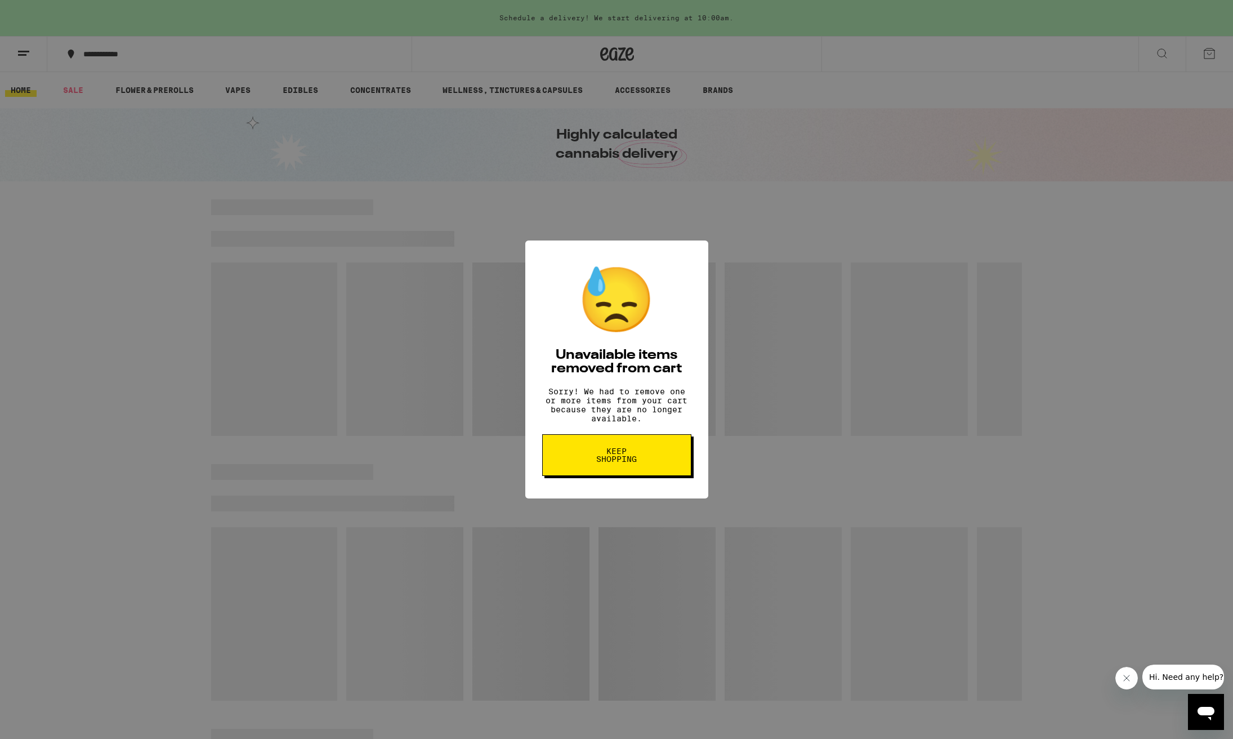
click at [607, 460] on span "Keep Shopping" at bounding box center [617, 455] width 58 height 16
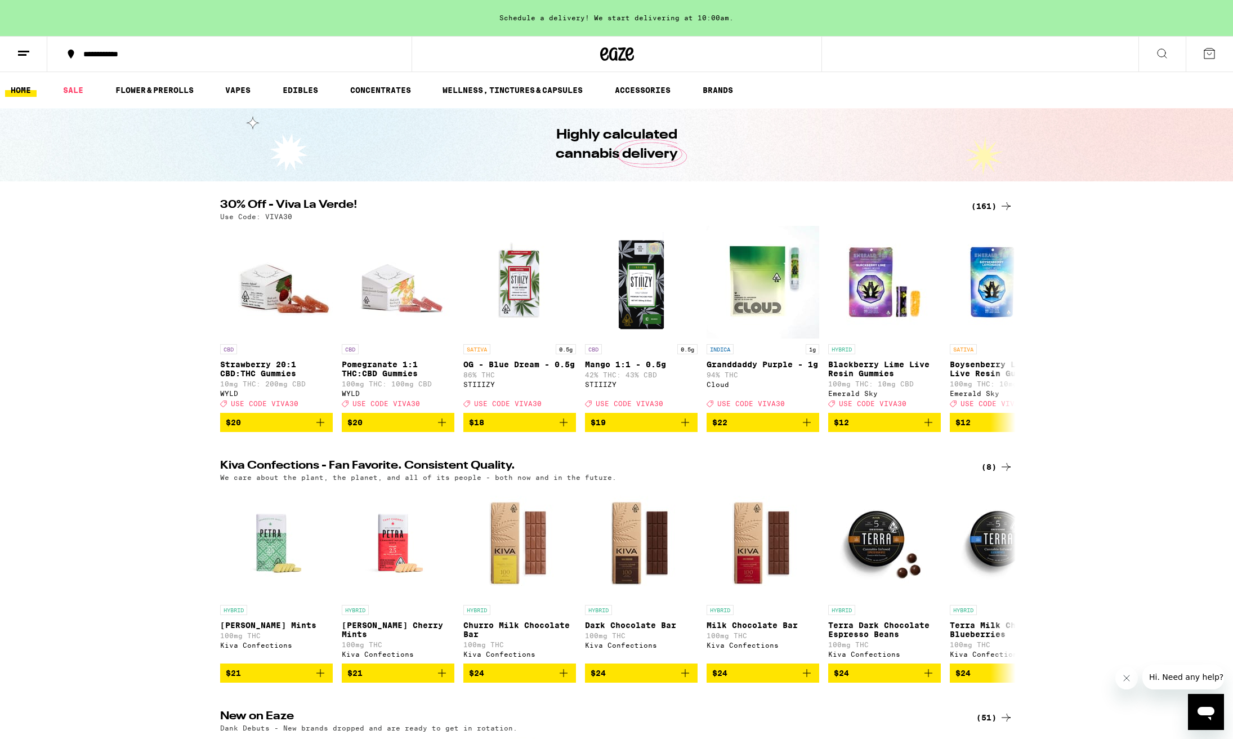
click at [1207, 55] on icon at bounding box center [1209, 54] width 14 height 14
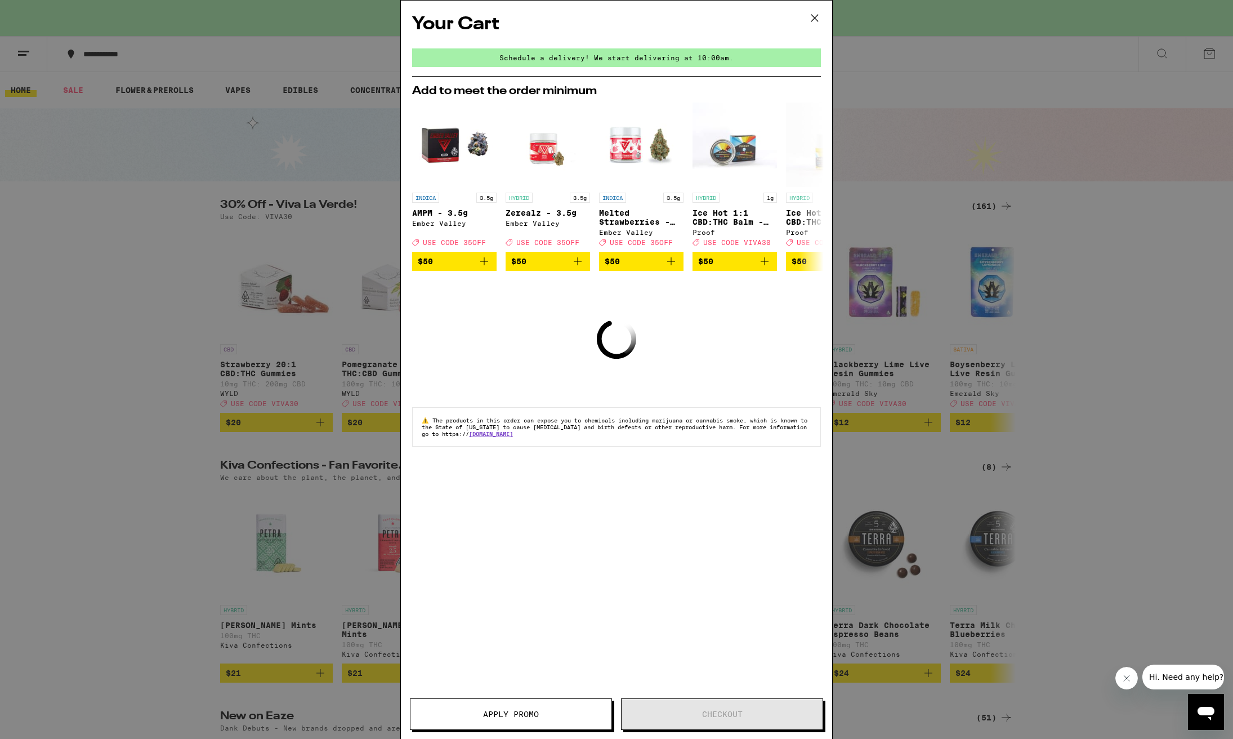
click at [813, 18] on icon at bounding box center [814, 18] width 17 height 17
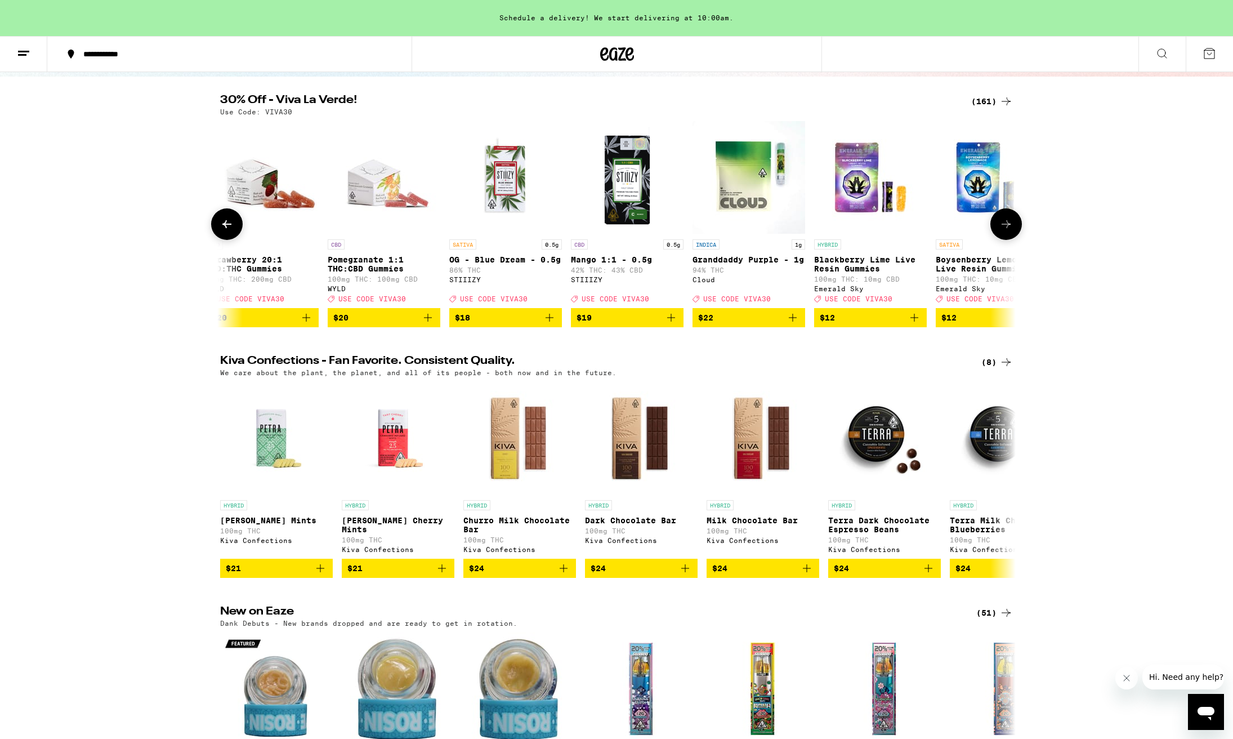
scroll to position [104, 0]
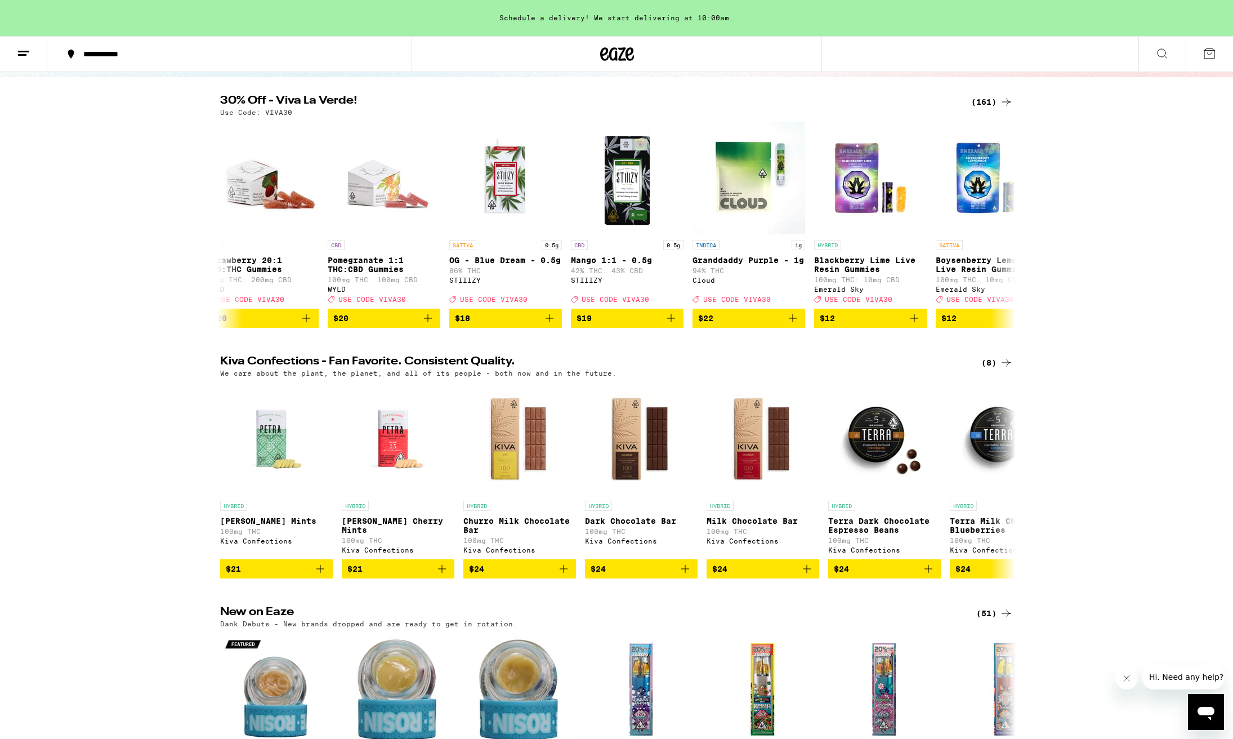
click at [982, 101] on div "(161)" at bounding box center [992, 102] width 42 height 14
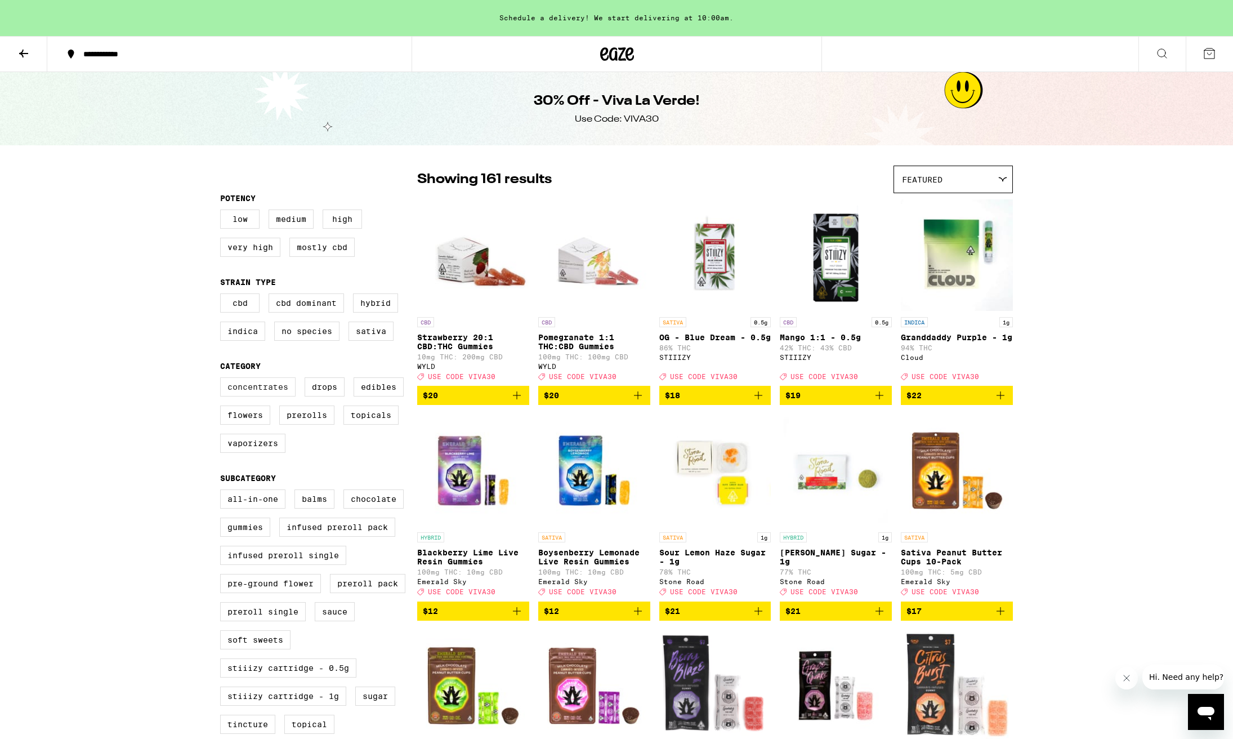
click at [255, 396] on label "Concentrates" at bounding box center [257, 386] width 75 height 19
click at [223, 379] on input "Concentrates" at bounding box center [222, 379] width 1 height 1
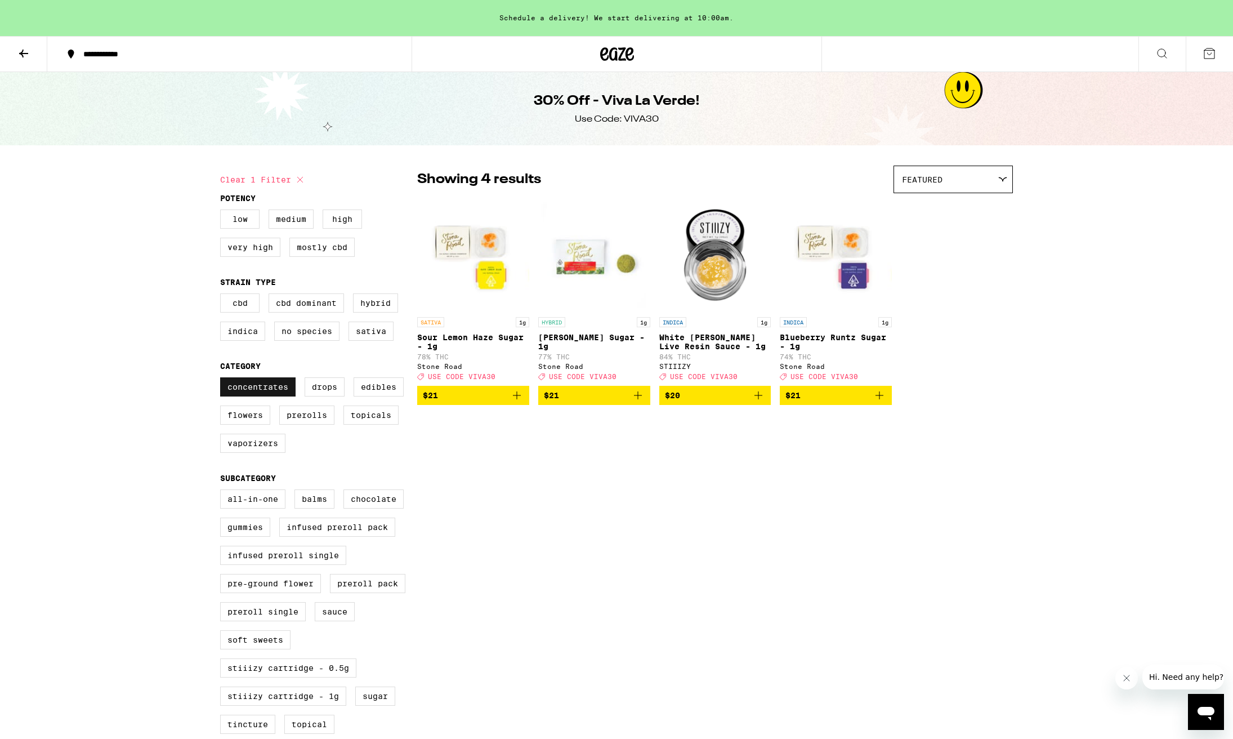
click at [255, 396] on label "Concentrates" at bounding box center [257, 386] width 75 height 19
click at [223, 379] on input "Concentrates" at bounding box center [222, 379] width 1 height 1
checkbox input "false"
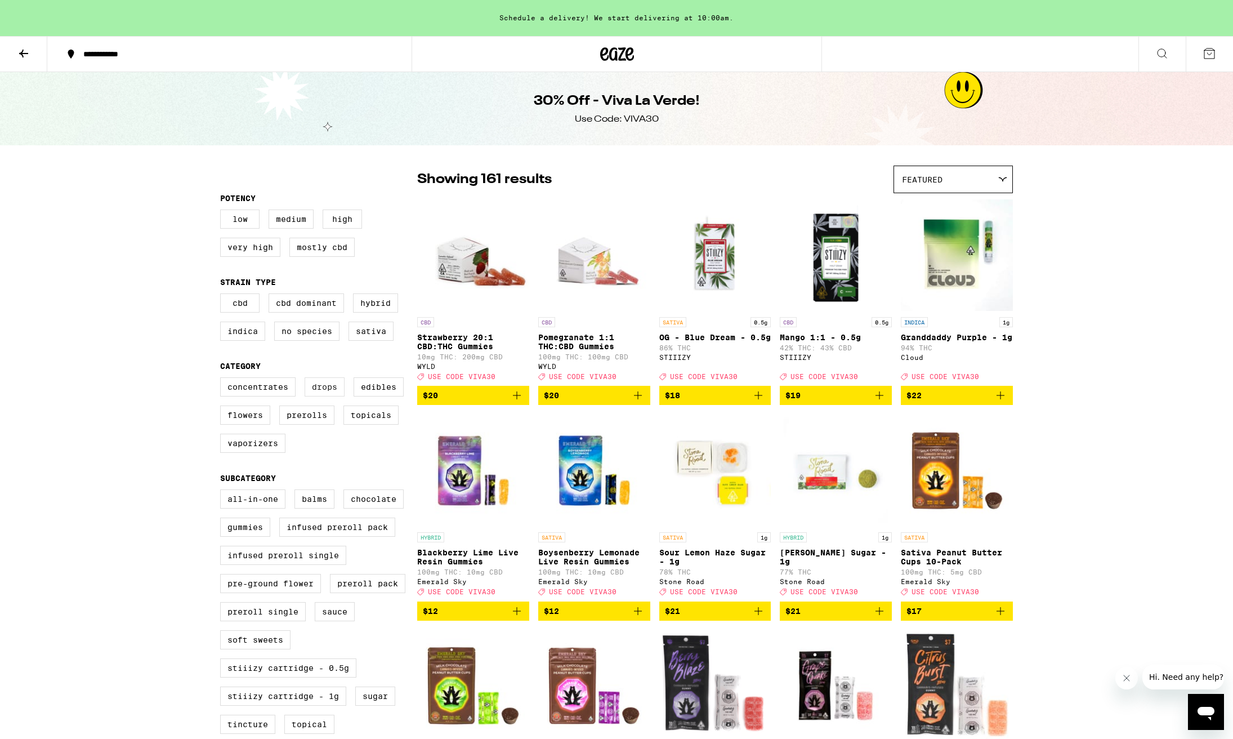
click at [332, 396] on label "Drops" at bounding box center [325, 386] width 40 height 19
click at [223, 379] on input "Drops" at bounding box center [222, 379] width 1 height 1
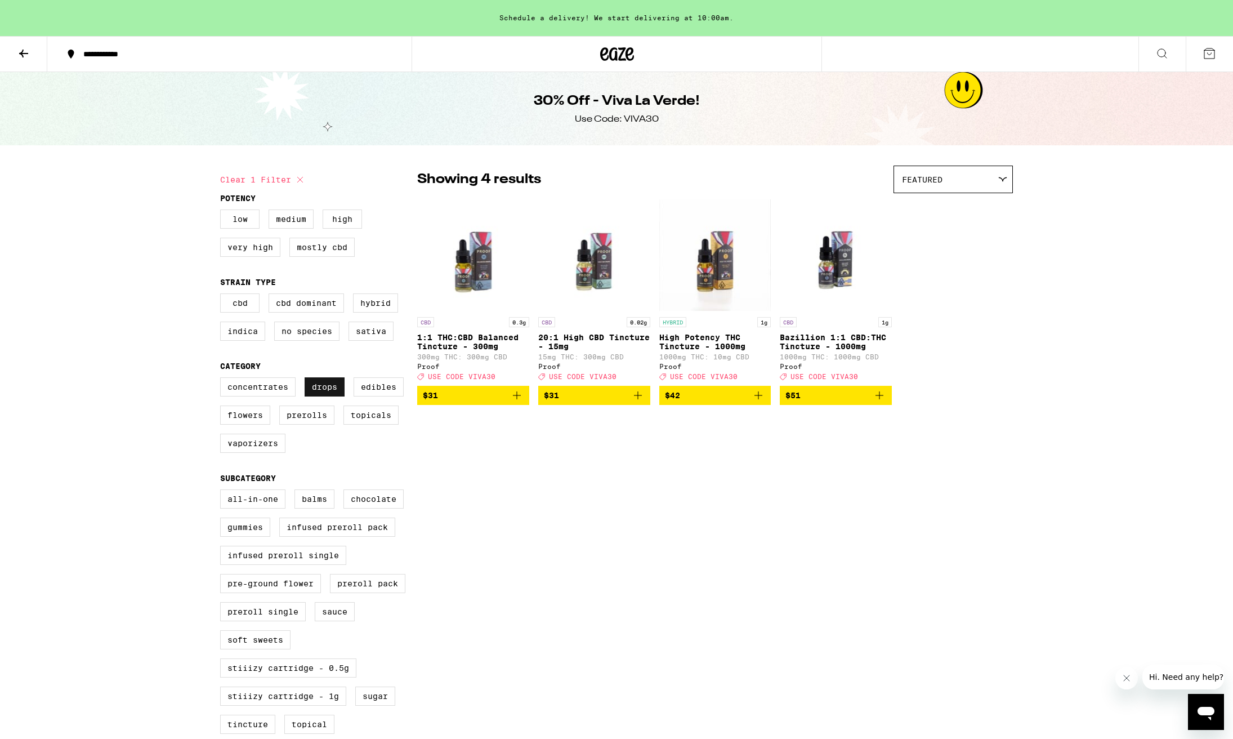
click at [329, 396] on label "Drops" at bounding box center [325, 386] width 40 height 19
click at [223, 379] on input "Drops" at bounding box center [222, 379] width 1 height 1
checkbox input "false"
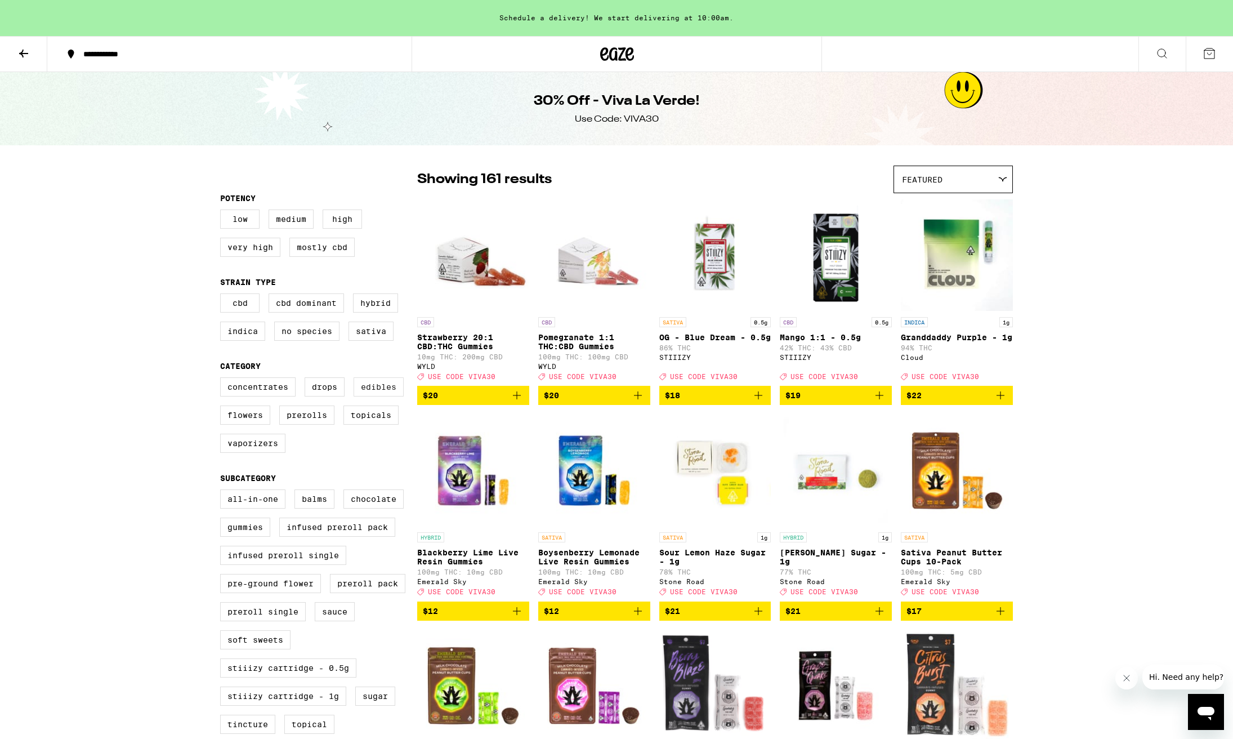
click at [368, 396] on label "Edibles" at bounding box center [378, 386] width 50 height 19
click at [223, 379] on input "Edibles" at bounding box center [222, 379] width 1 height 1
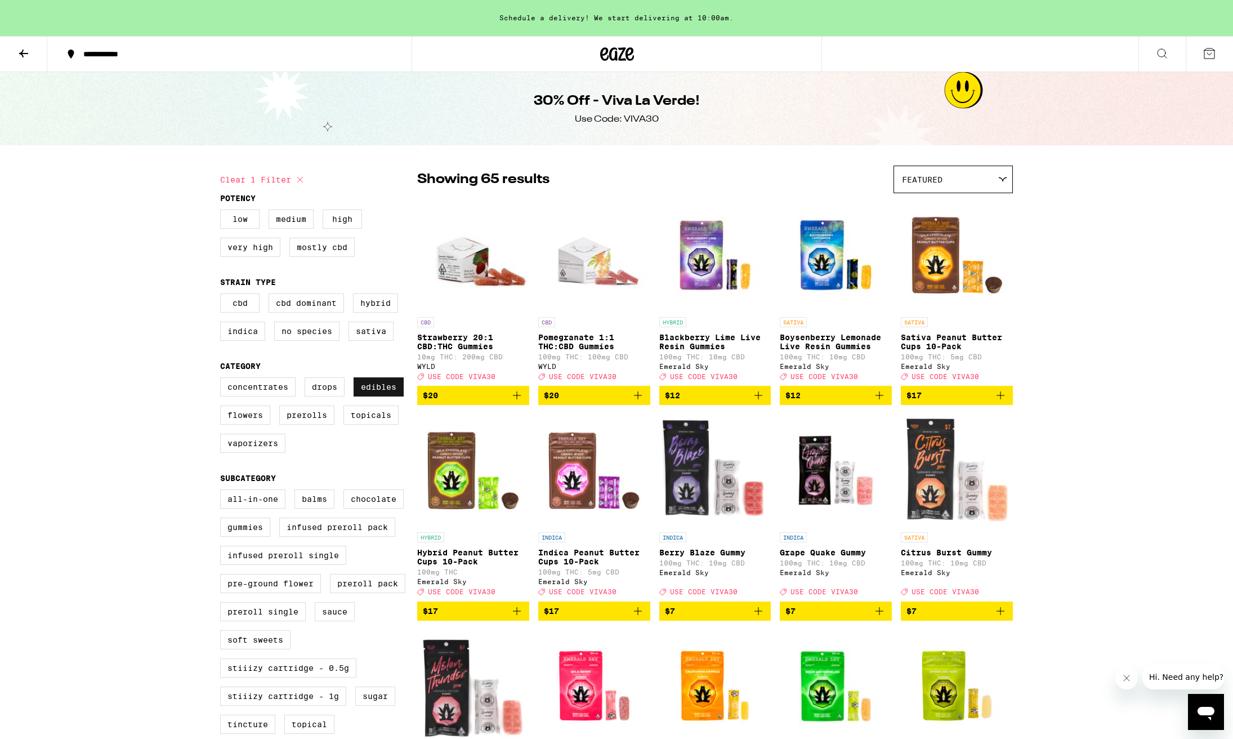
click at [370, 396] on label "Edibles" at bounding box center [378, 386] width 50 height 19
click at [223, 379] on input "Edibles" at bounding box center [222, 379] width 1 height 1
checkbox input "false"
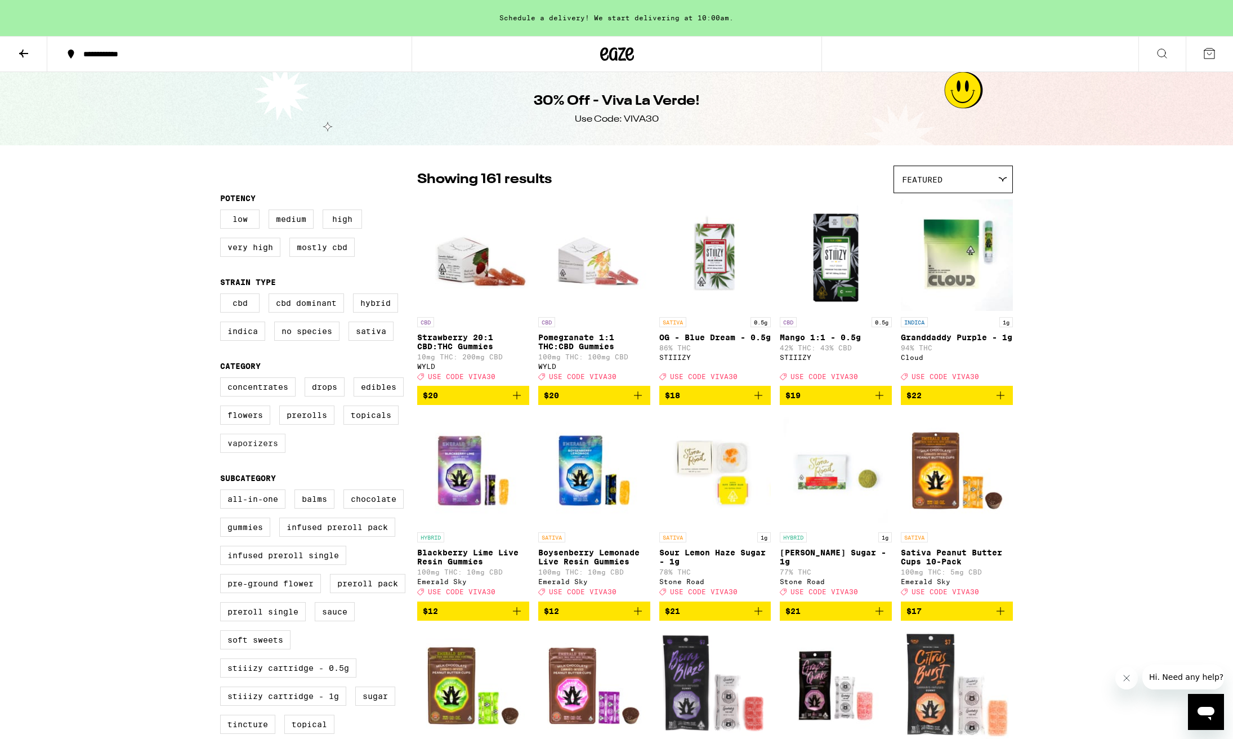
click at [245, 451] on label "Vaporizers" at bounding box center [252, 442] width 65 height 19
click at [223, 379] on input "Vaporizers" at bounding box center [222, 379] width 1 height 1
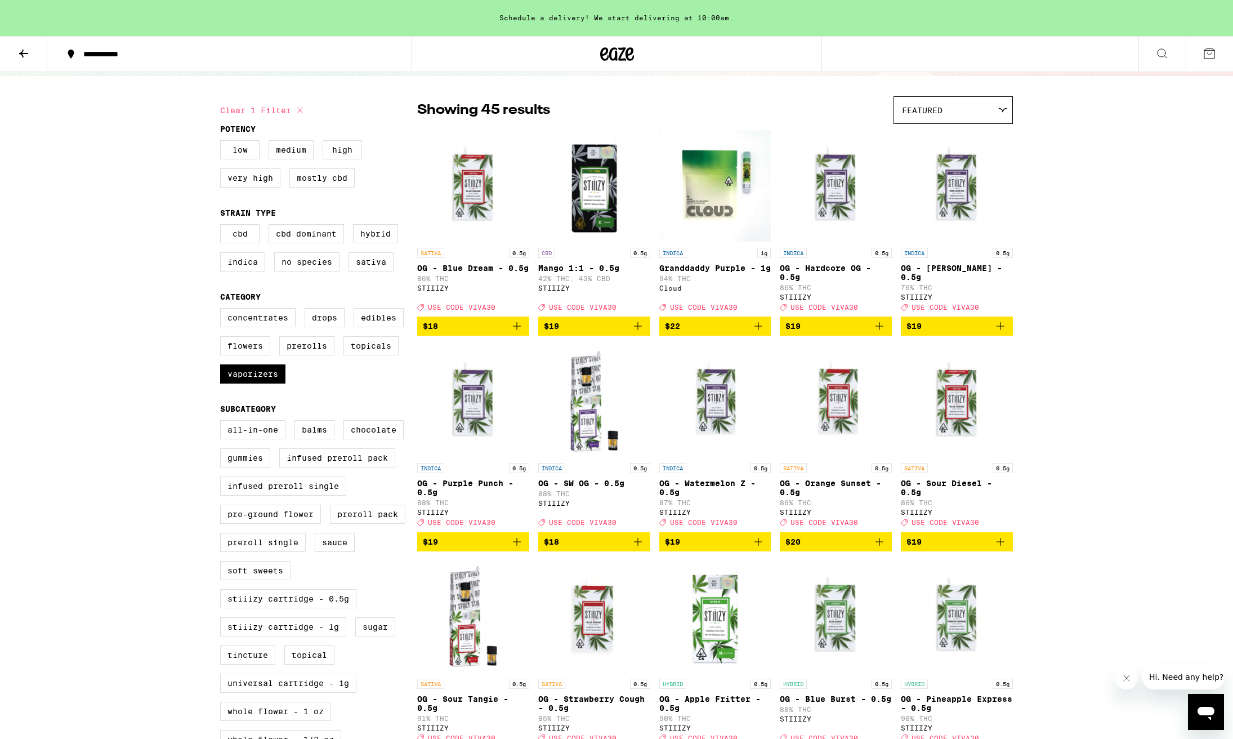
scroll to position [64, 0]
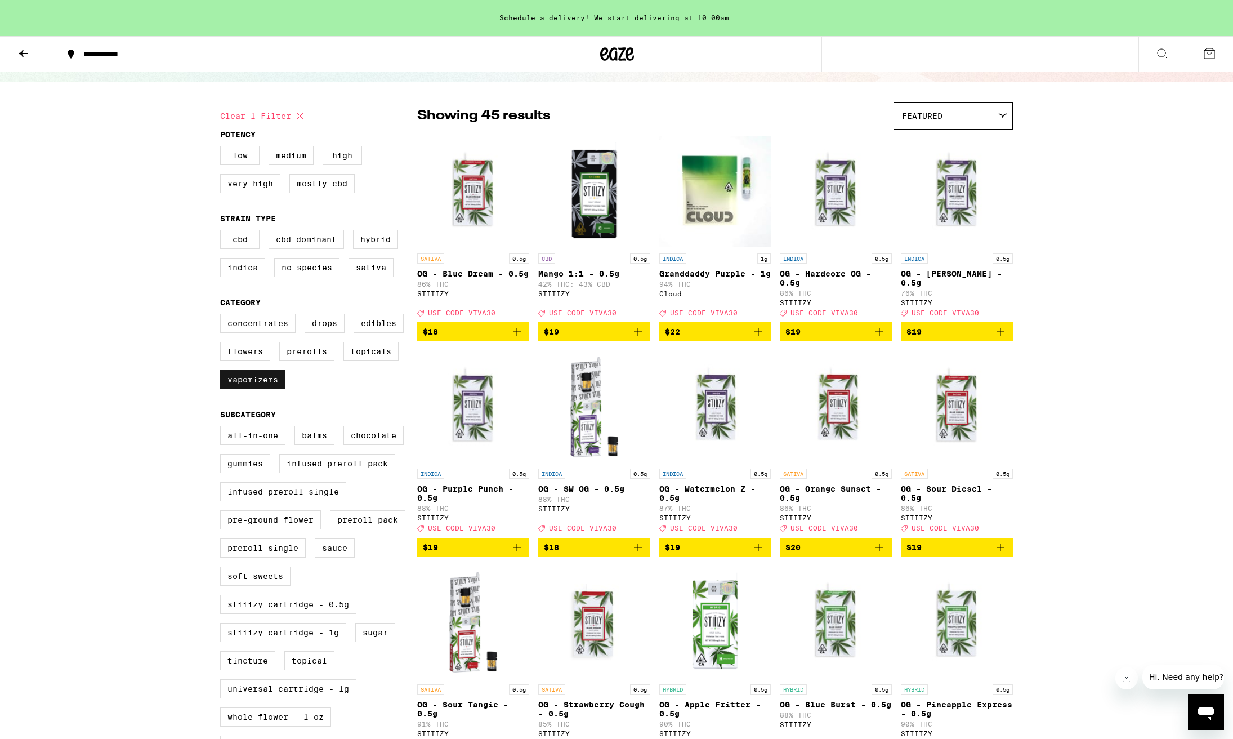
click at [241, 389] on label "Vaporizers" at bounding box center [252, 379] width 65 height 19
click at [223, 316] on input "Vaporizers" at bounding box center [222, 315] width 1 height 1
checkbox input "false"
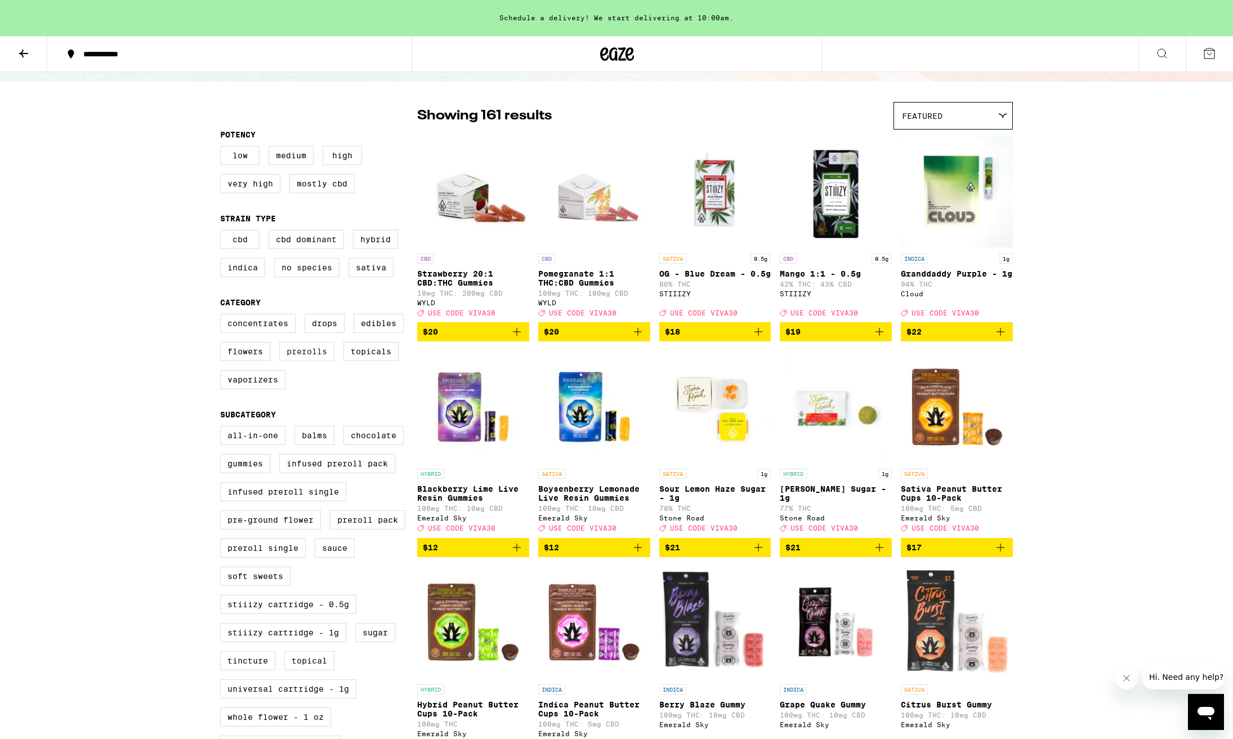
click at [317, 361] on label "Prerolls" at bounding box center [306, 351] width 55 height 19
click at [223, 316] on input "Prerolls" at bounding box center [222, 315] width 1 height 1
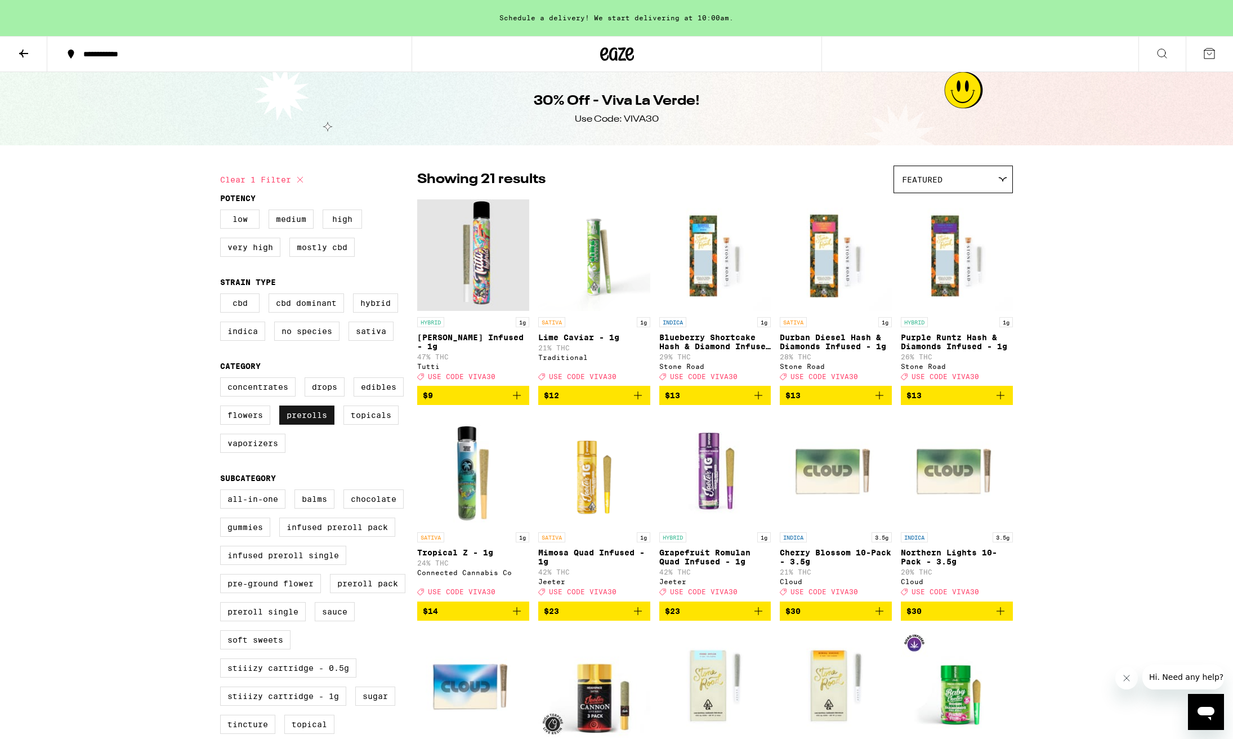
click at [319, 424] on label "Prerolls" at bounding box center [306, 414] width 55 height 19
click at [223, 379] on input "Prerolls" at bounding box center [222, 379] width 1 height 1
checkbox input "false"
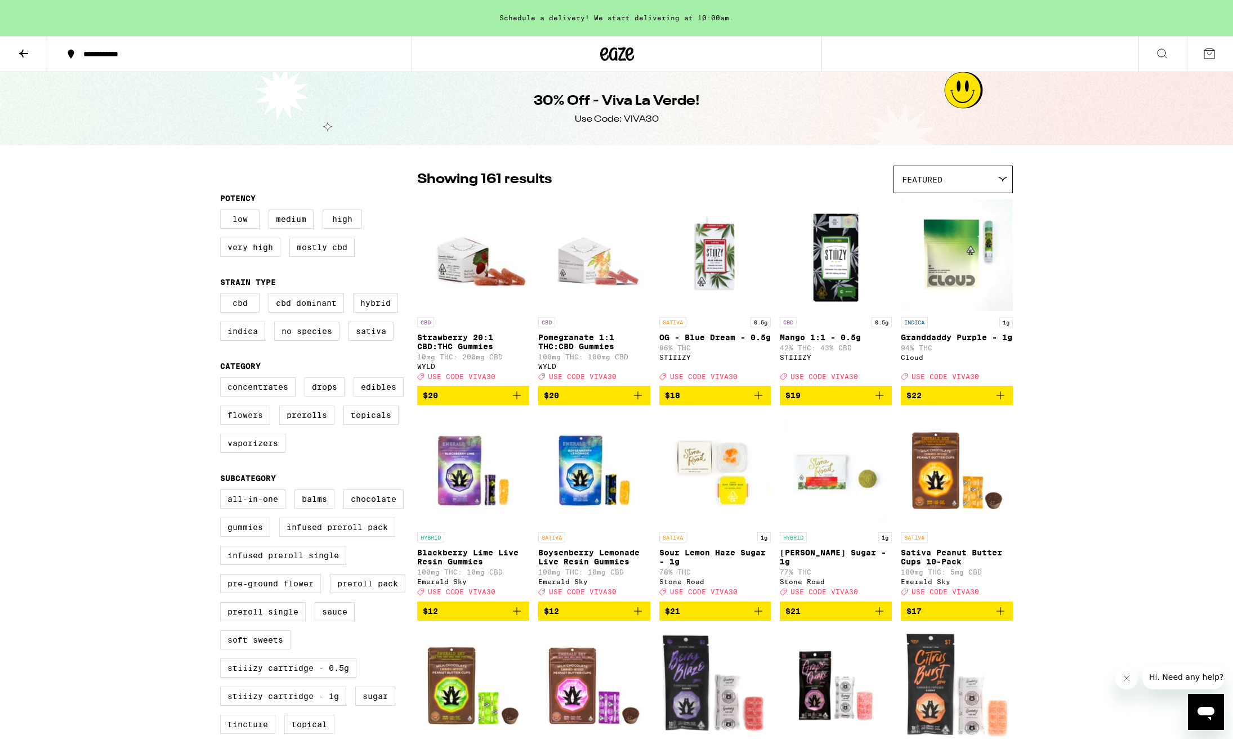
click at [247, 423] on label "Flowers" at bounding box center [245, 414] width 50 height 19
click at [223, 379] on input "Flowers" at bounding box center [222, 379] width 1 height 1
checkbox input "true"
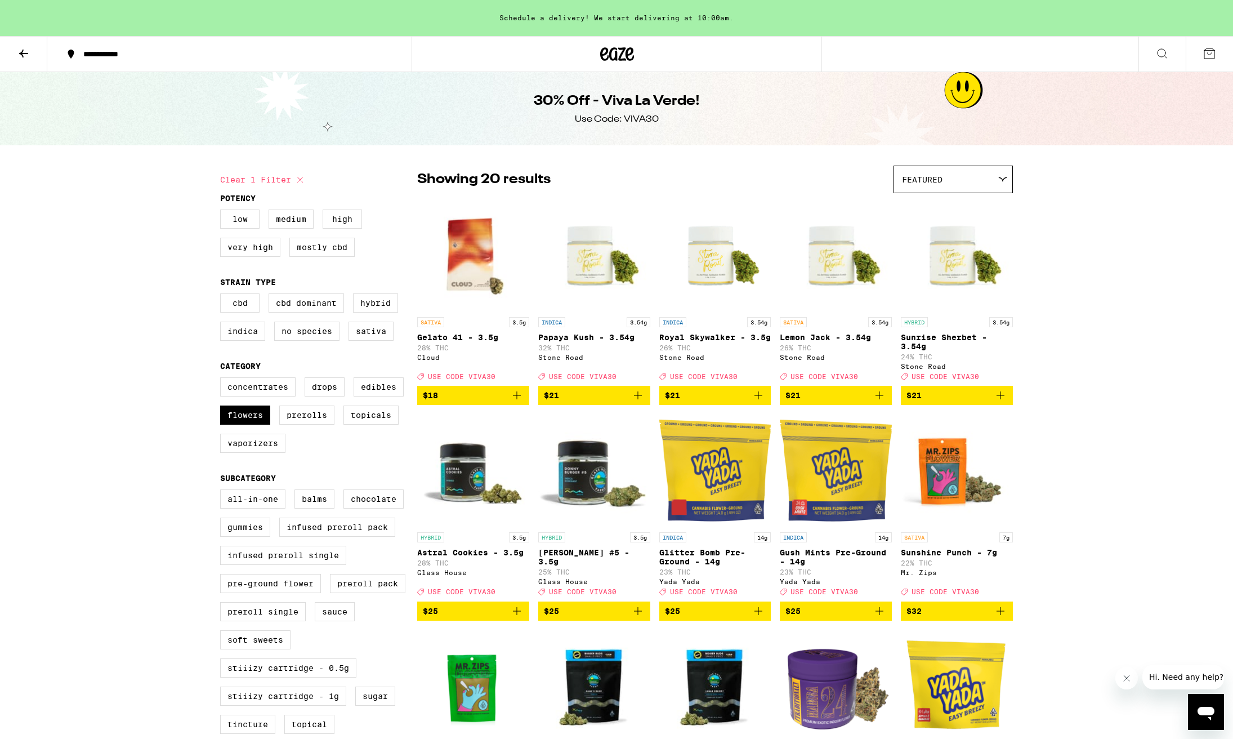
click at [24, 54] on icon at bounding box center [24, 54] width 14 height 14
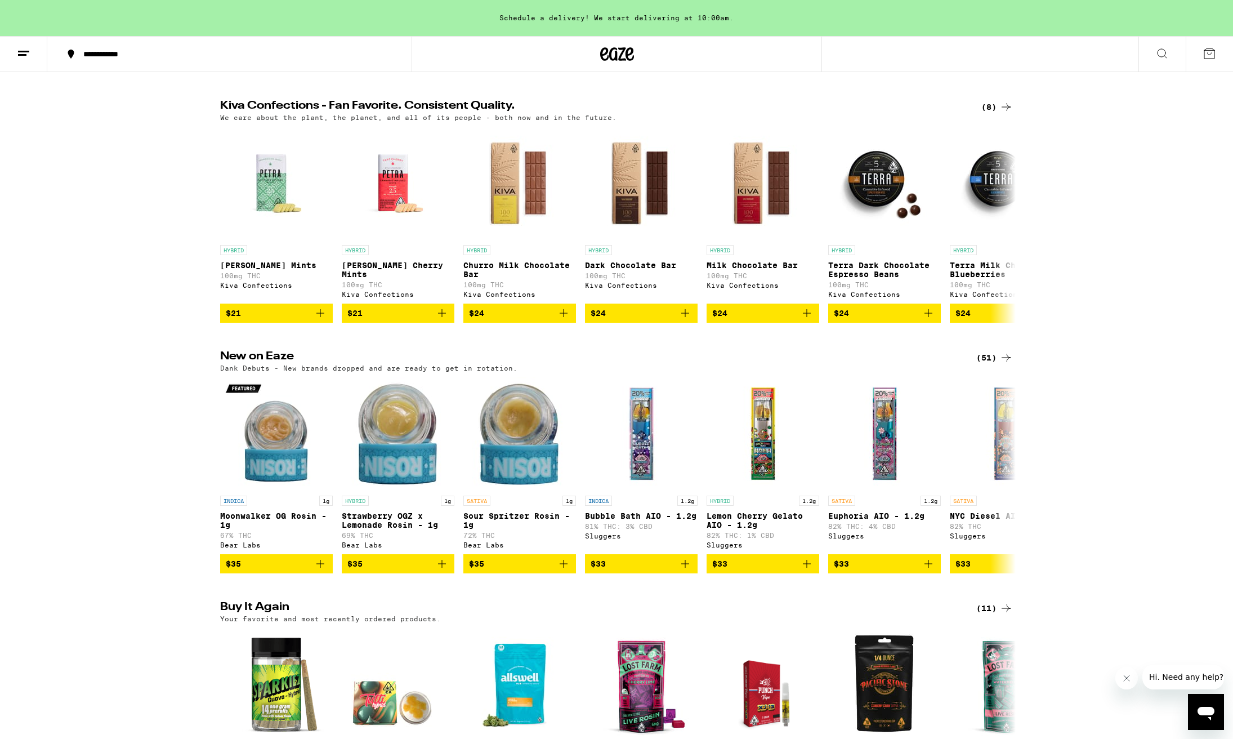
scroll to position [357, 0]
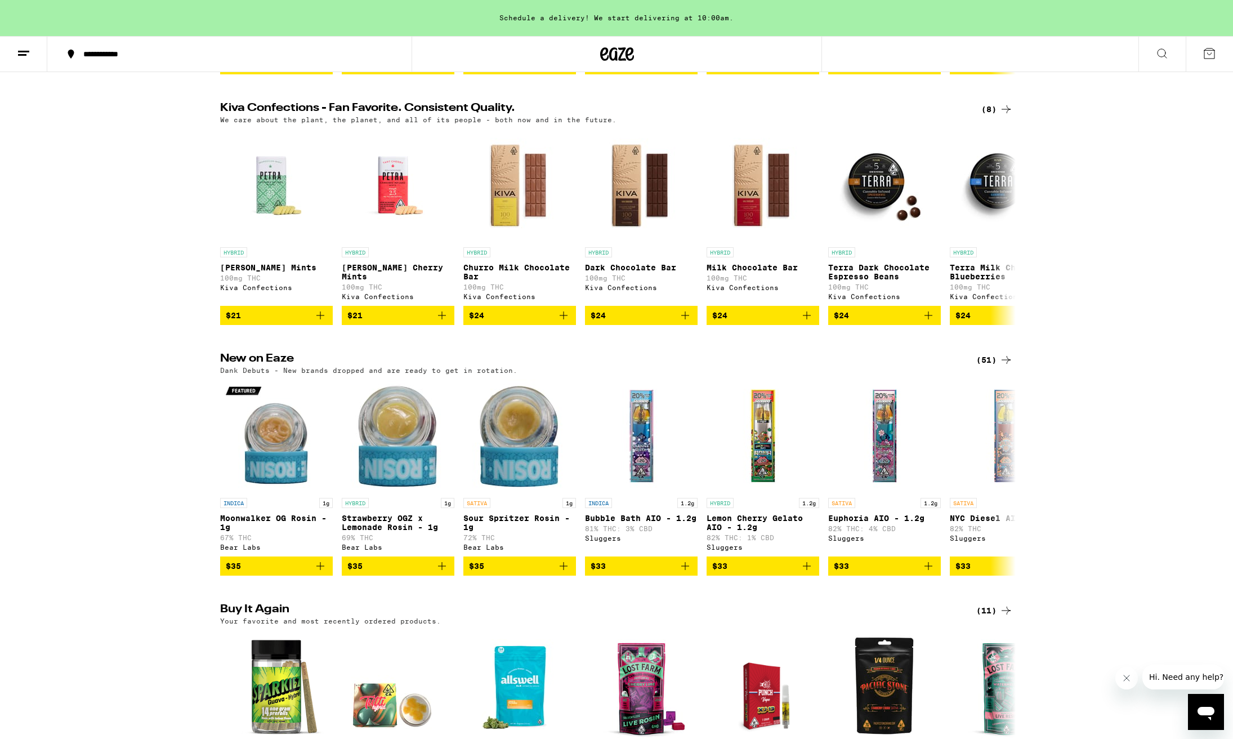
click at [1210, 53] on icon at bounding box center [1209, 54] width 14 height 14
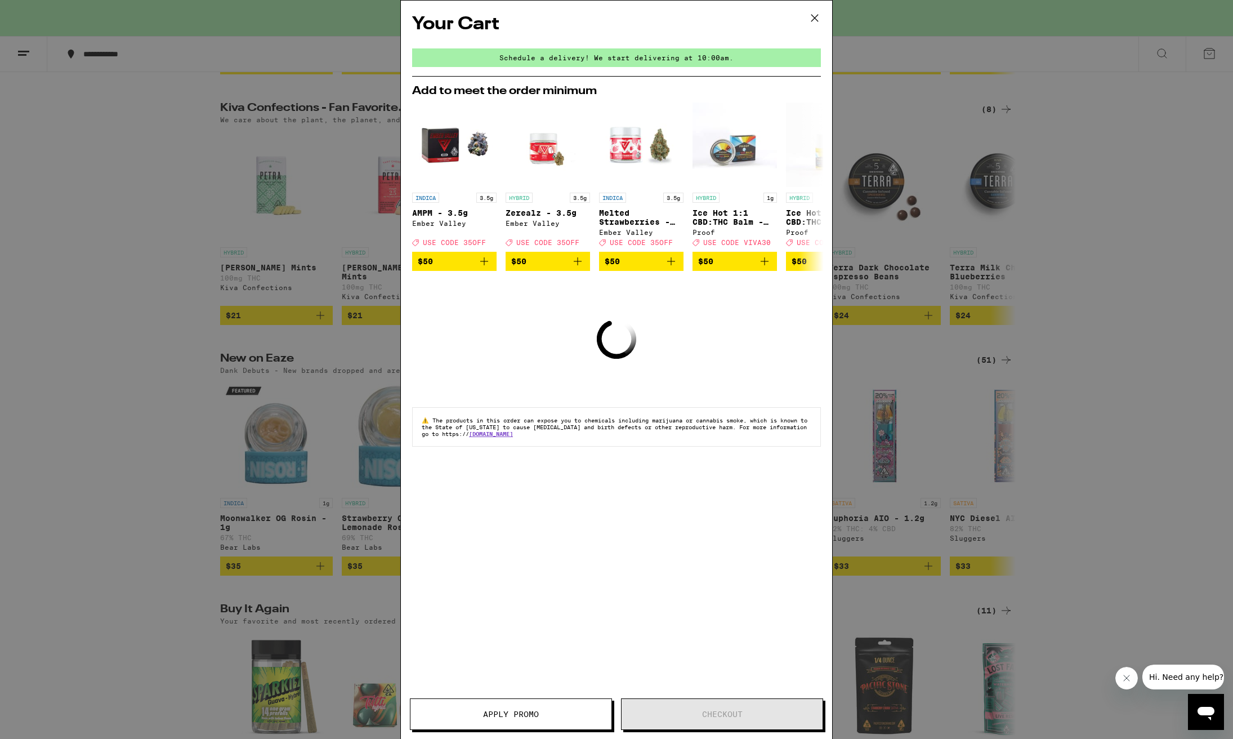
click at [813, 19] on icon at bounding box center [814, 18] width 17 height 17
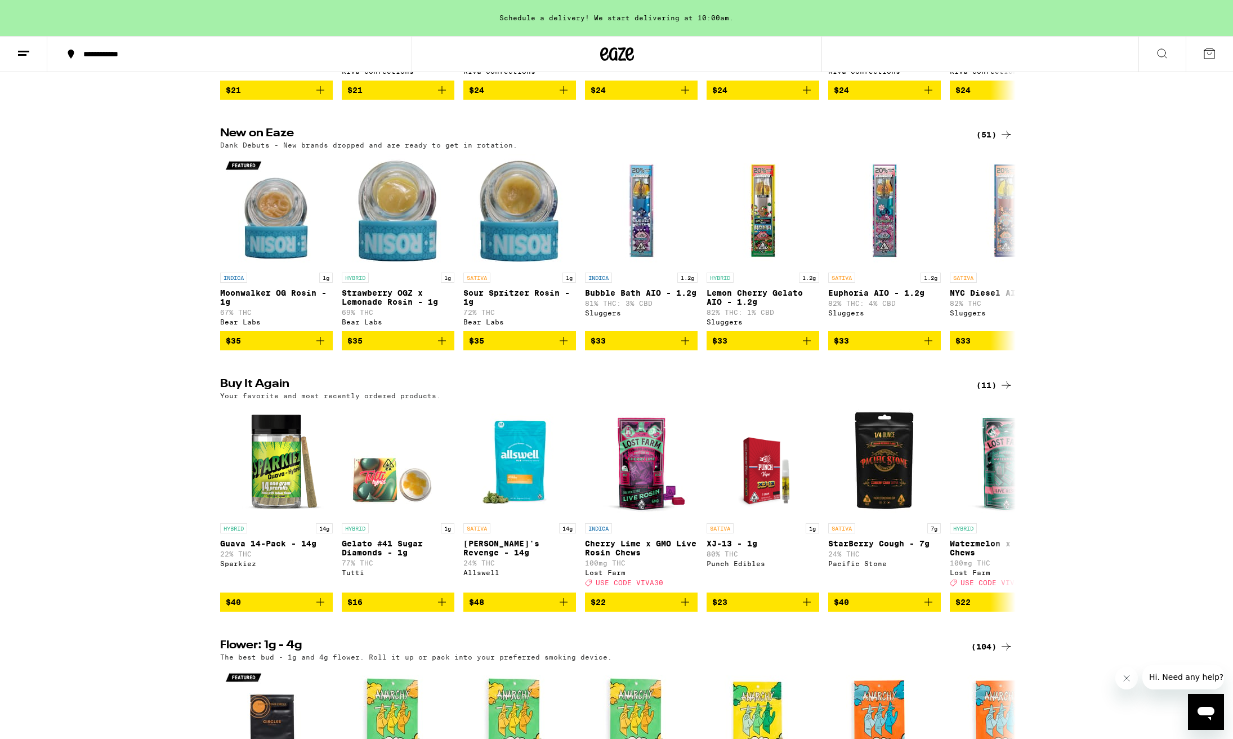
scroll to position [660, 0]
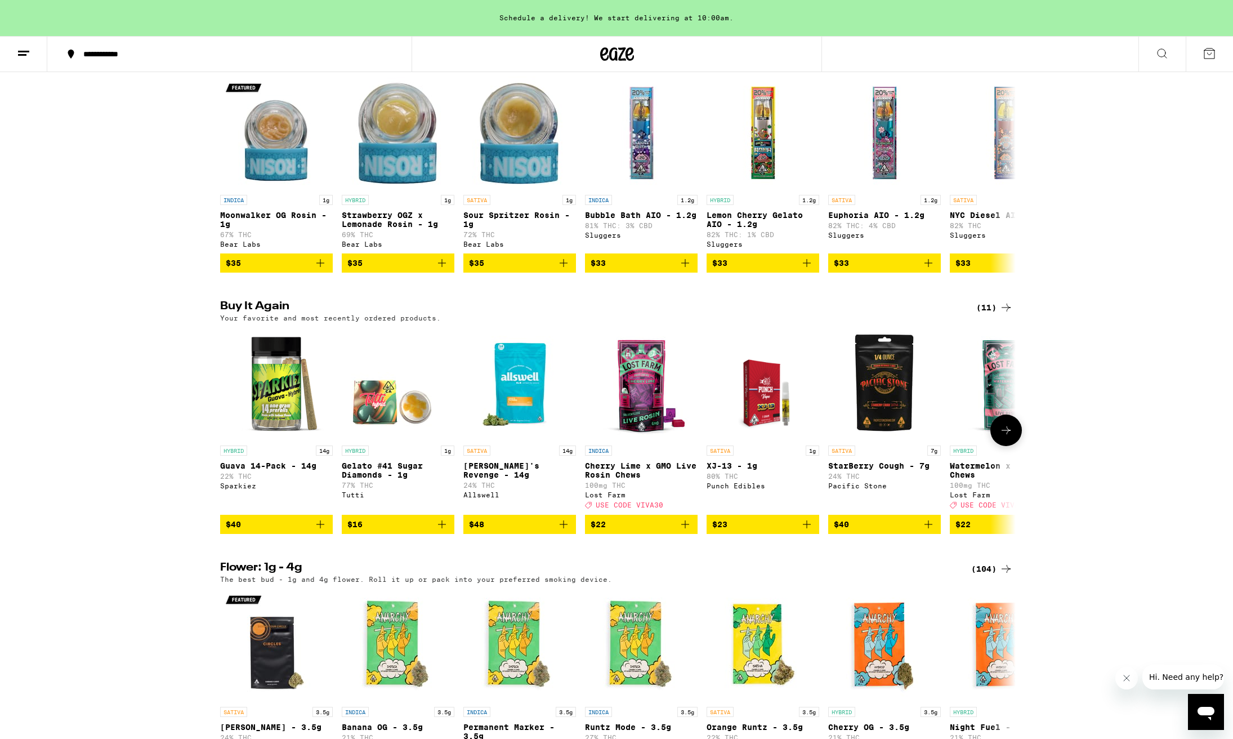
click at [320, 528] on icon "Add to bag" at bounding box center [320, 524] width 8 height 8
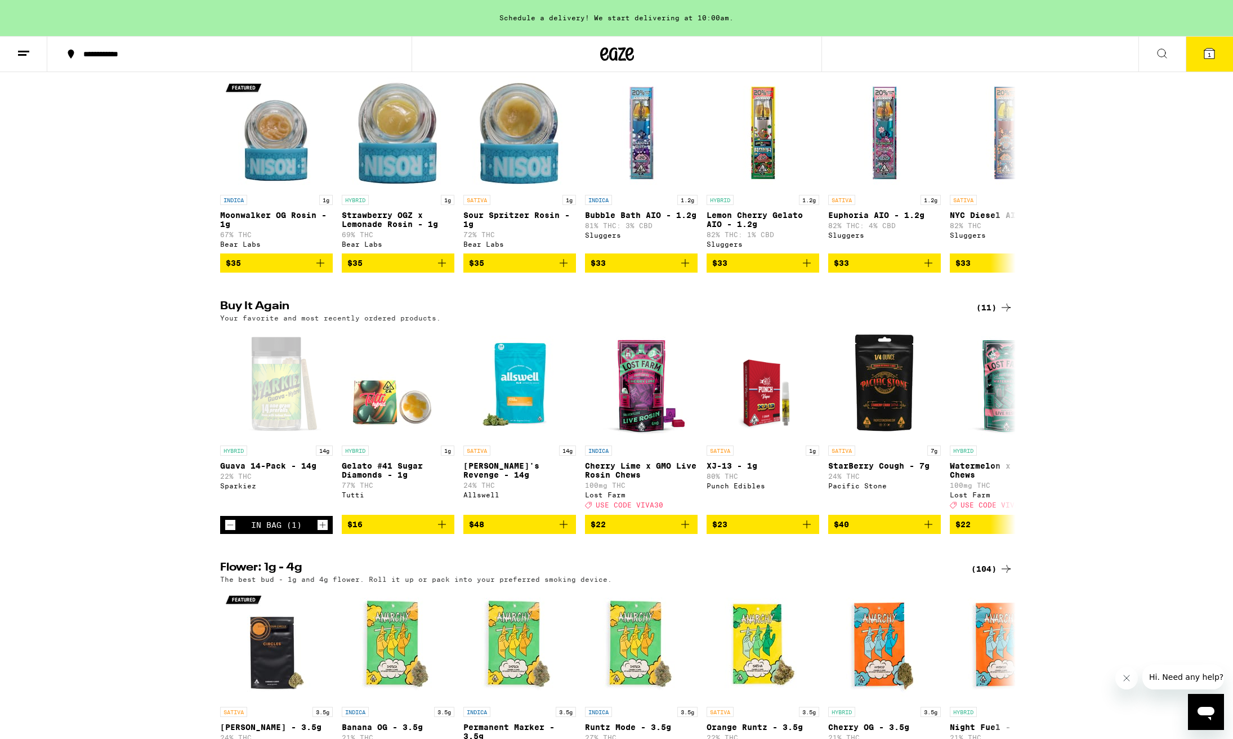
click at [1210, 53] on span "1" at bounding box center [1208, 54] width 3 height 7
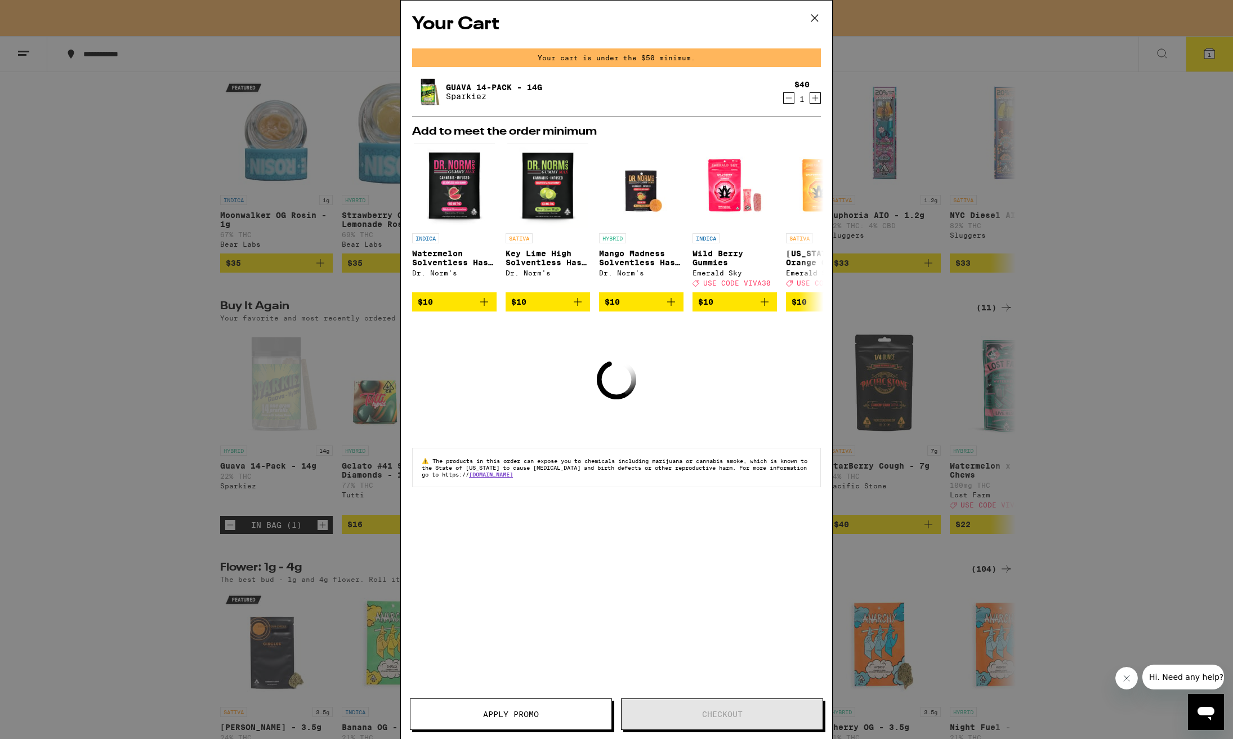
click at [813, 98] on icon "Increment" at bounding box center [815, 98] width 10 height 14
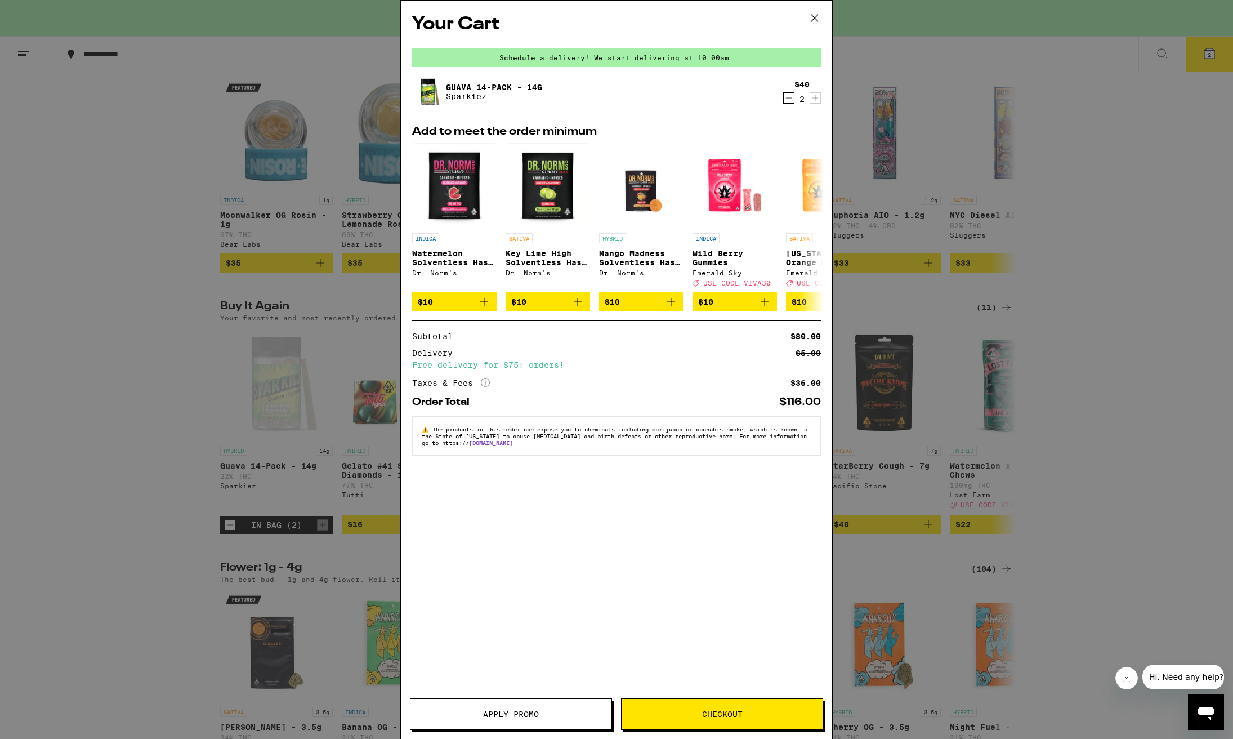
click at [788, 101] on icon "Decrement" at bounding box center [789, 98] width 10 height 14
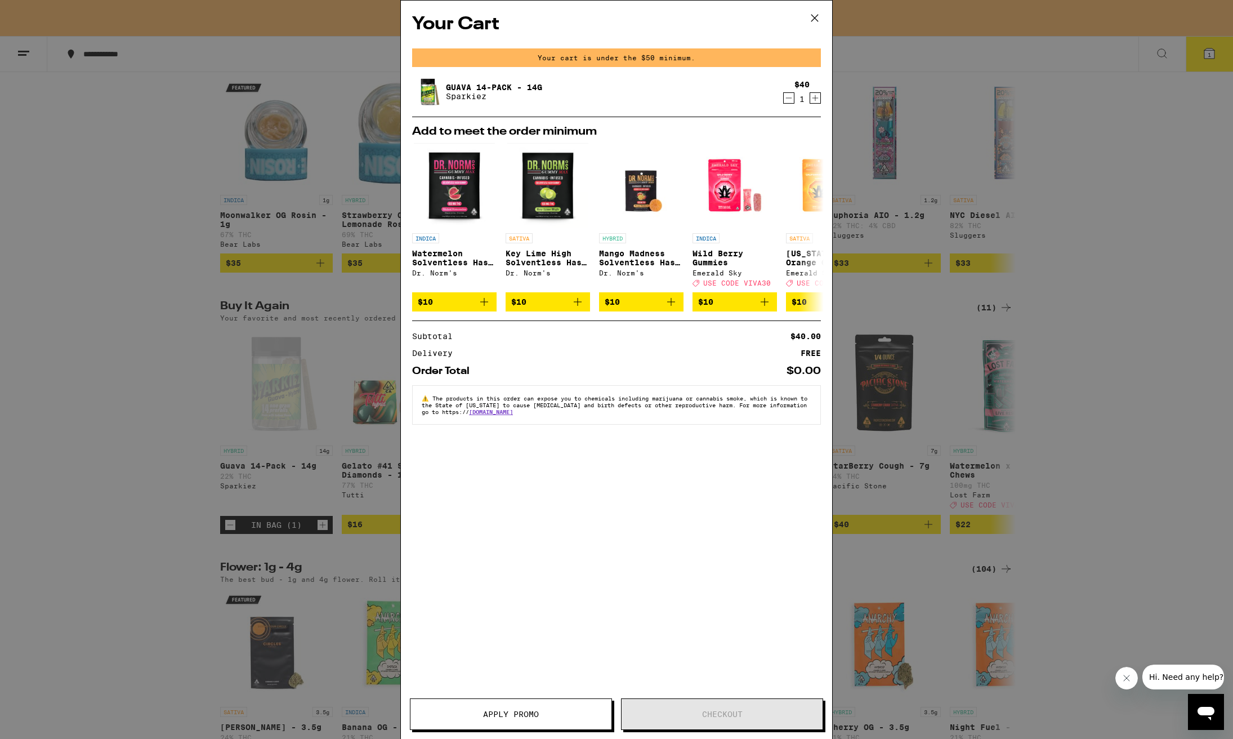
click at [509, 718] on span "Apply Promo" at bounding box center [511, 714] width 56 height 8
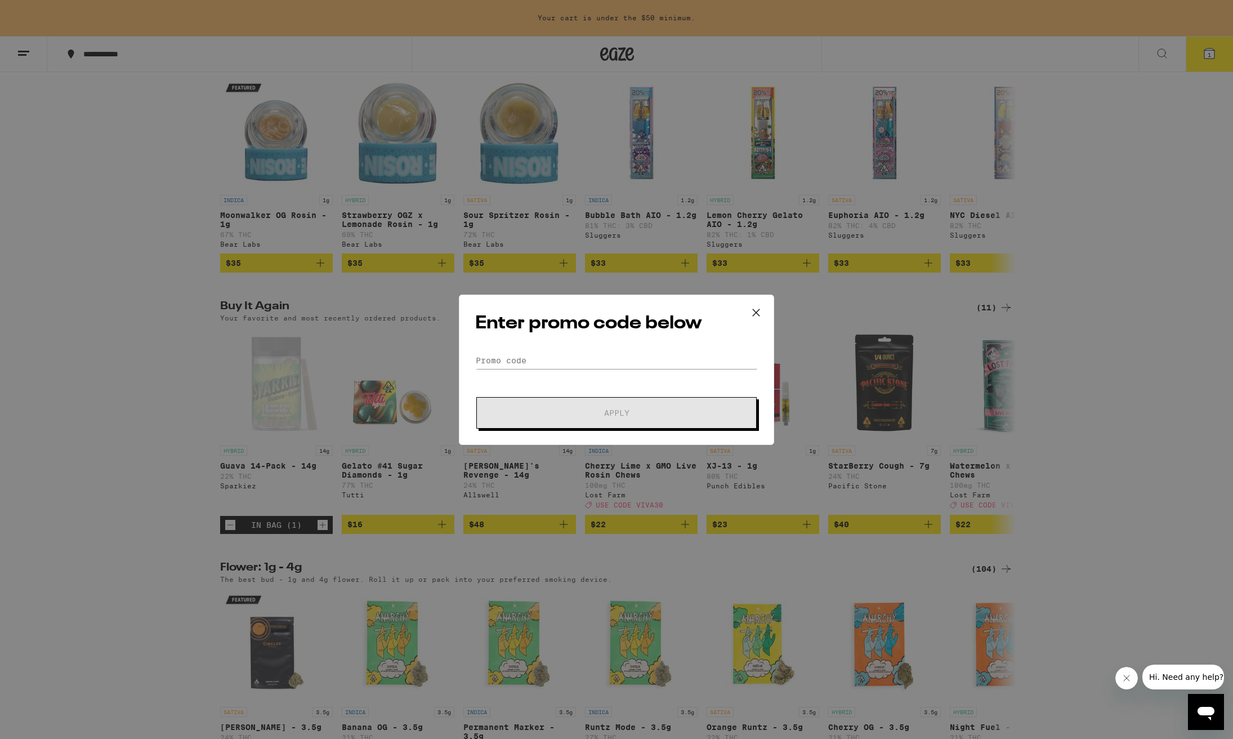
scroll to position [643, 0]
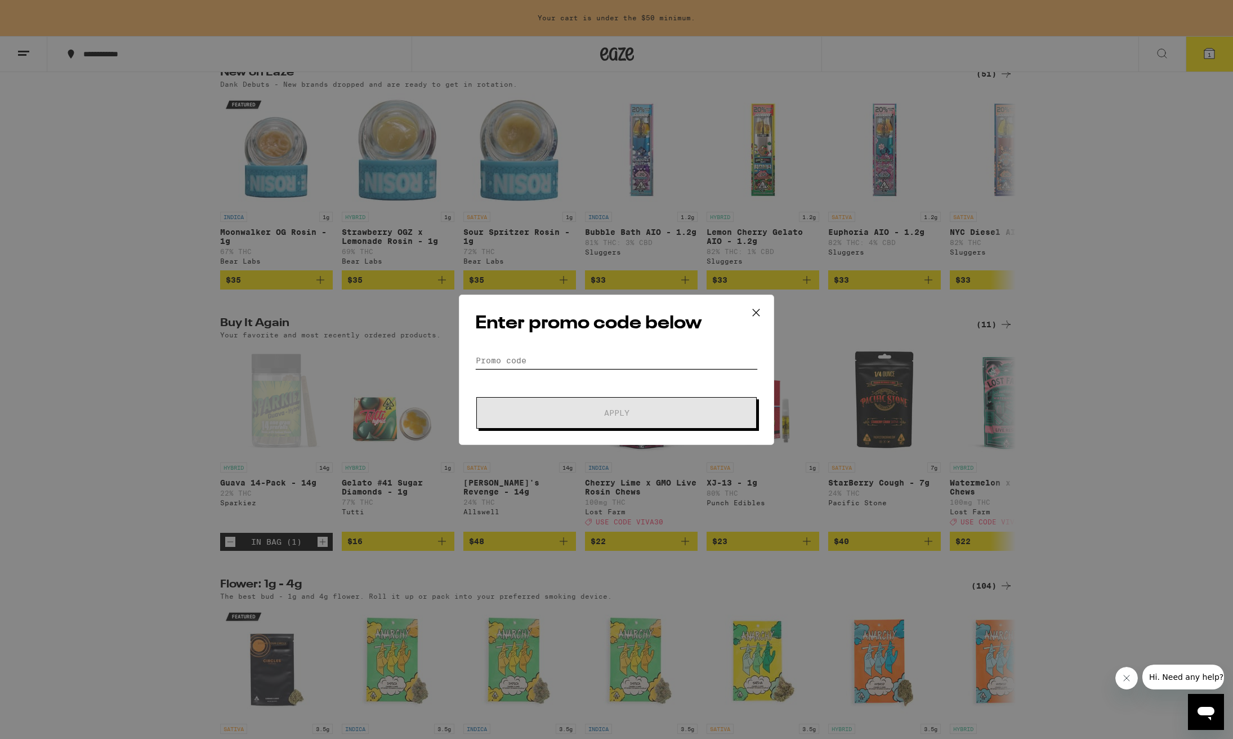
click at [504, 362] on input "Promo Code" at bounding box center [616, 360] width 283 height 17
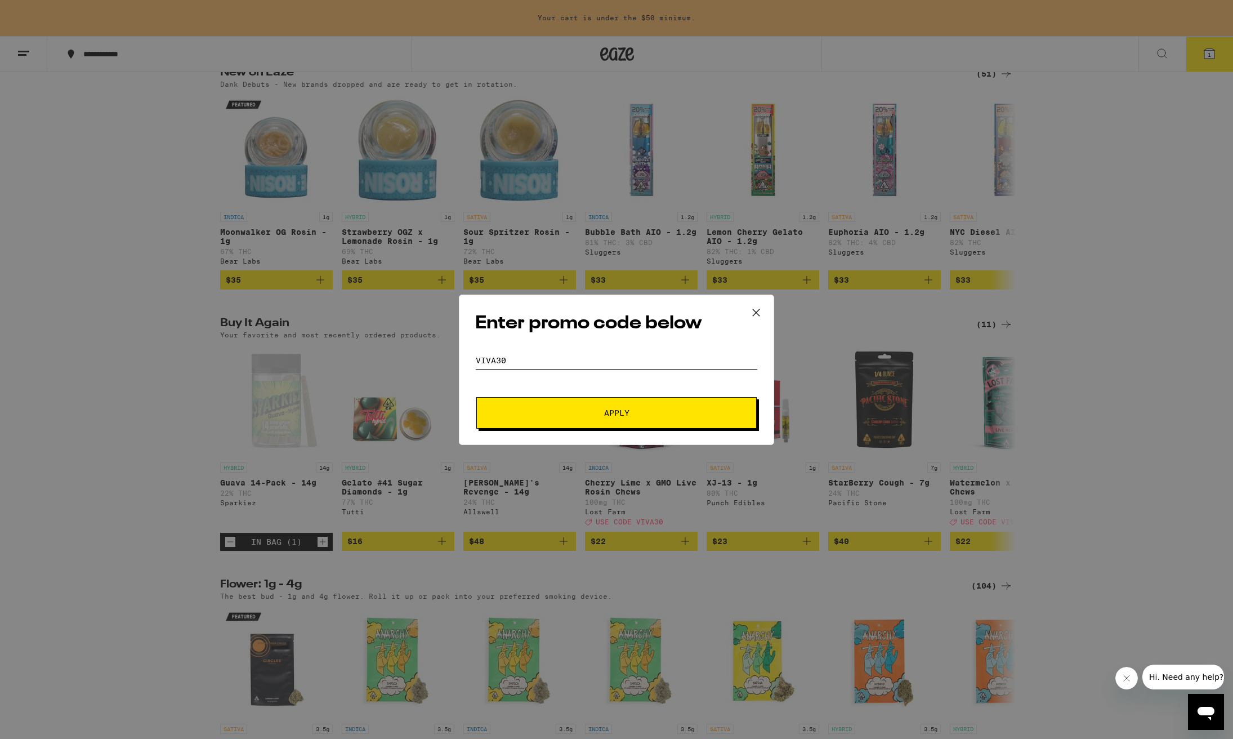
scroll to position [0, 0]
type input "viva30"
click at [592, 419] on button "Apply" at bounding box center [616, 413] width 280 height 32
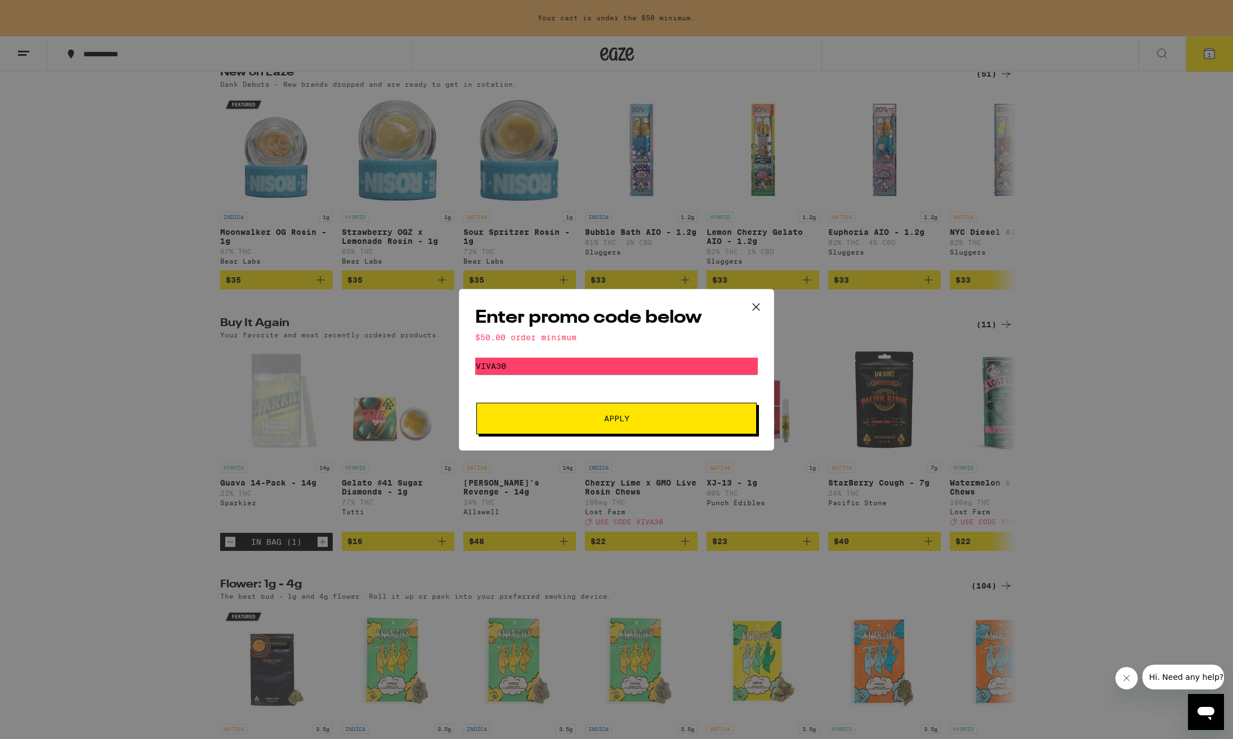
scroll to position [629, 0]
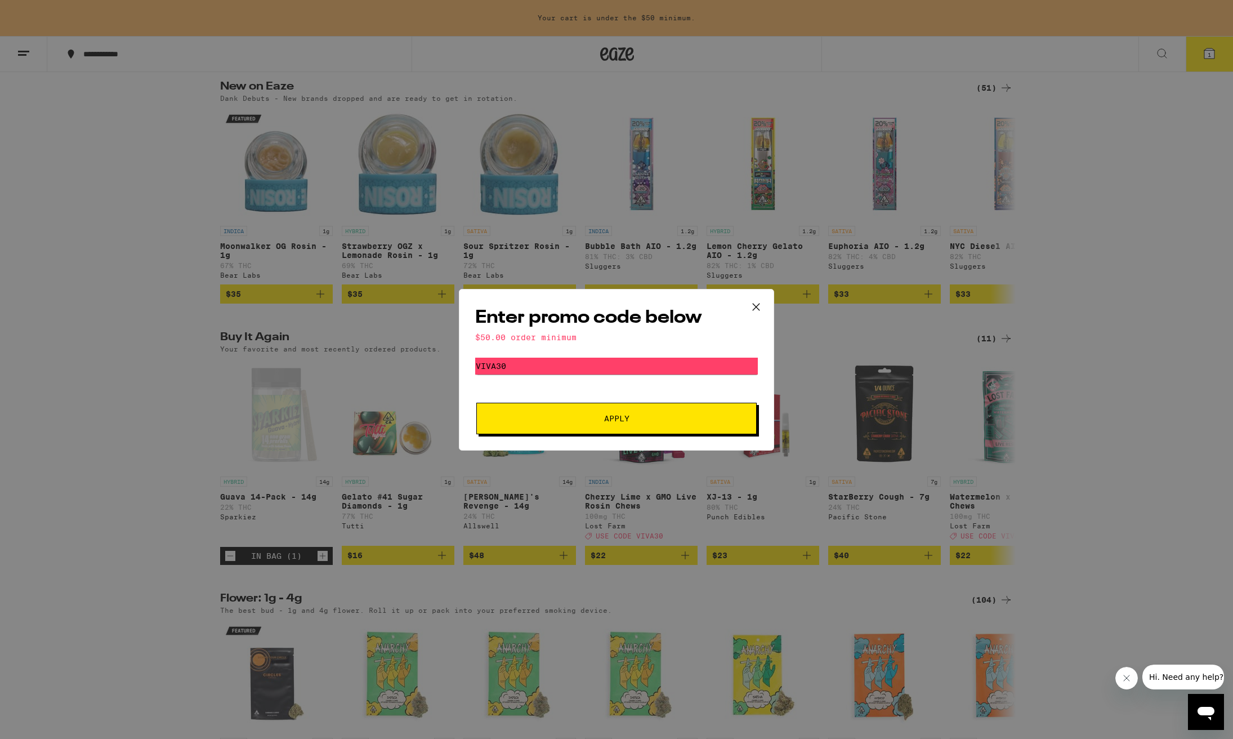
click at [757, 306] on icon at bounding box center [756, 306] width 7 height 7
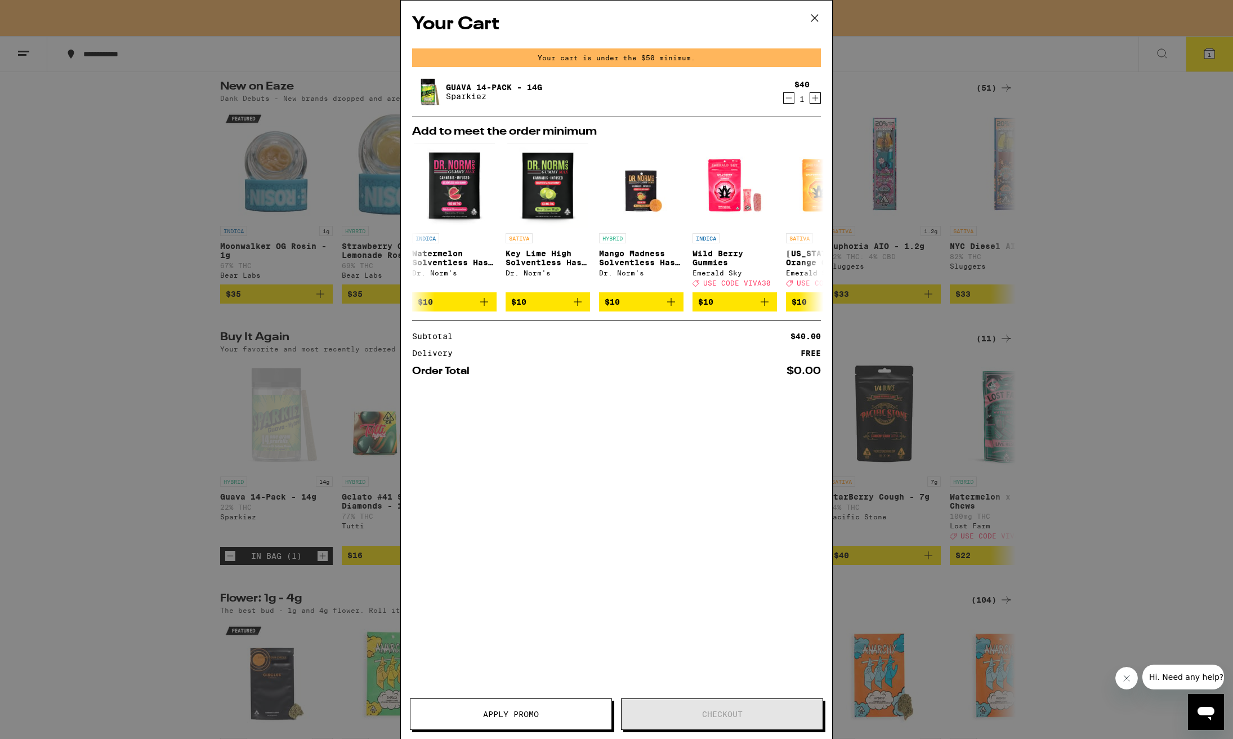
scroll to position [660, 0]
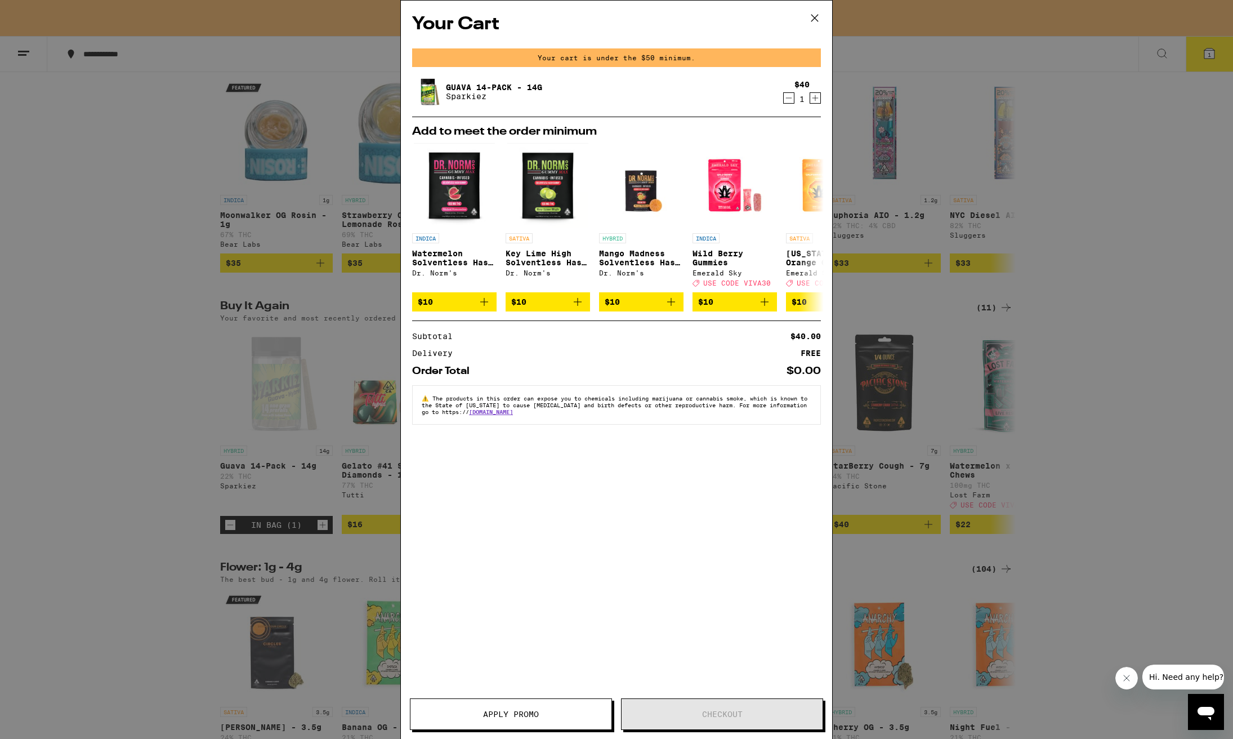
click at [812, 98] on icon "Increment" at bounding box center [815, 98] width 10 height 14
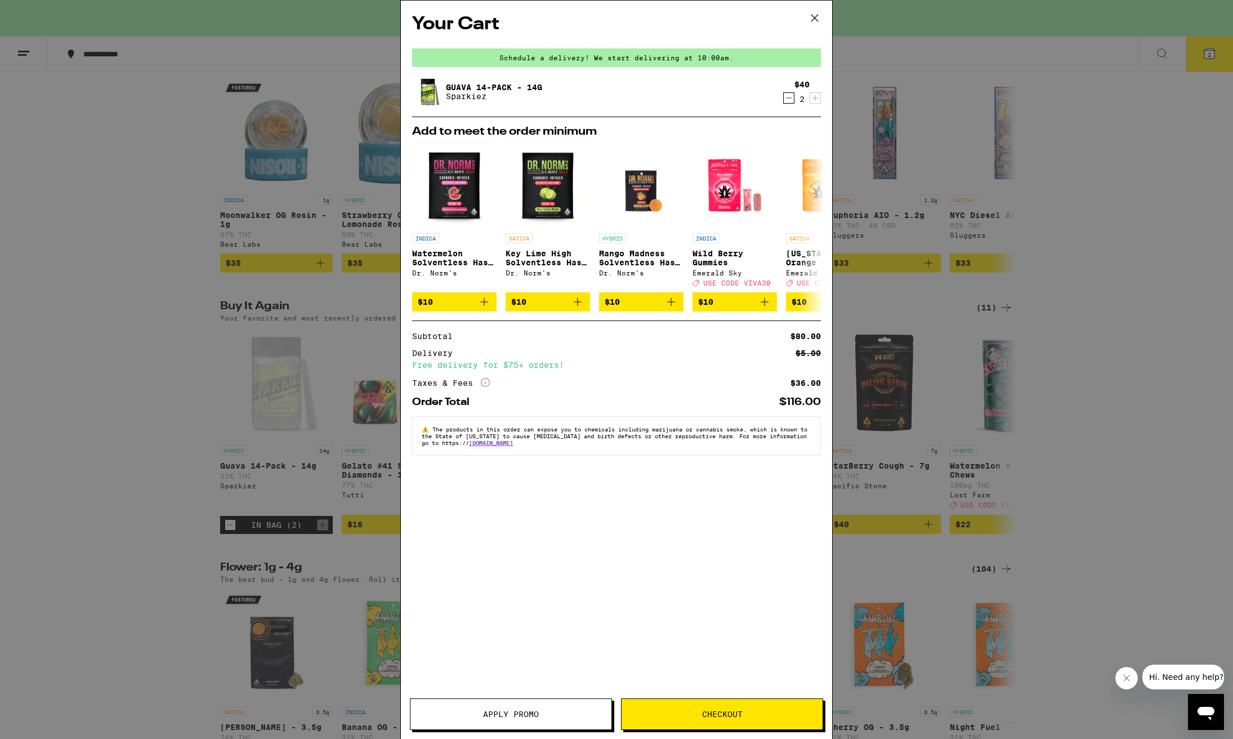
click at [786, 99] on icon "Decrement" at bounding box center [789, 98] width 10 height 14
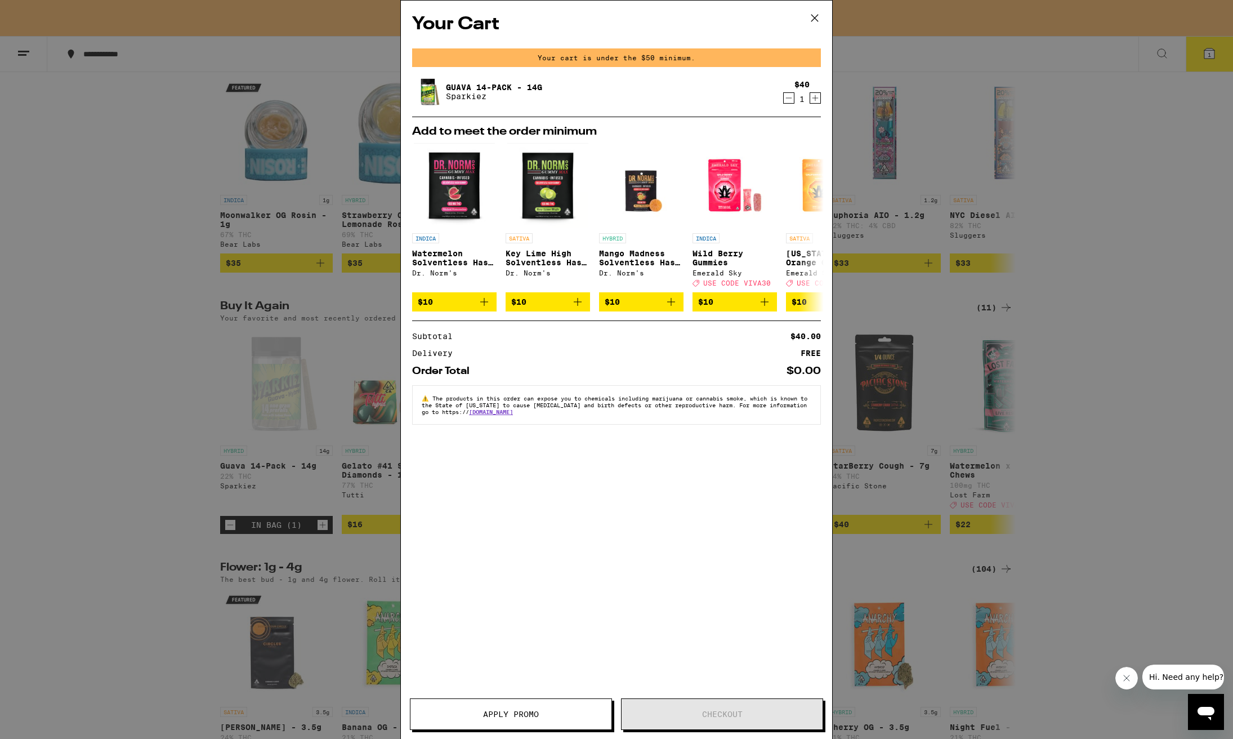
click at [789, 98] on icon "Decrement" at bounding box center [789, 98] width 10 height 14
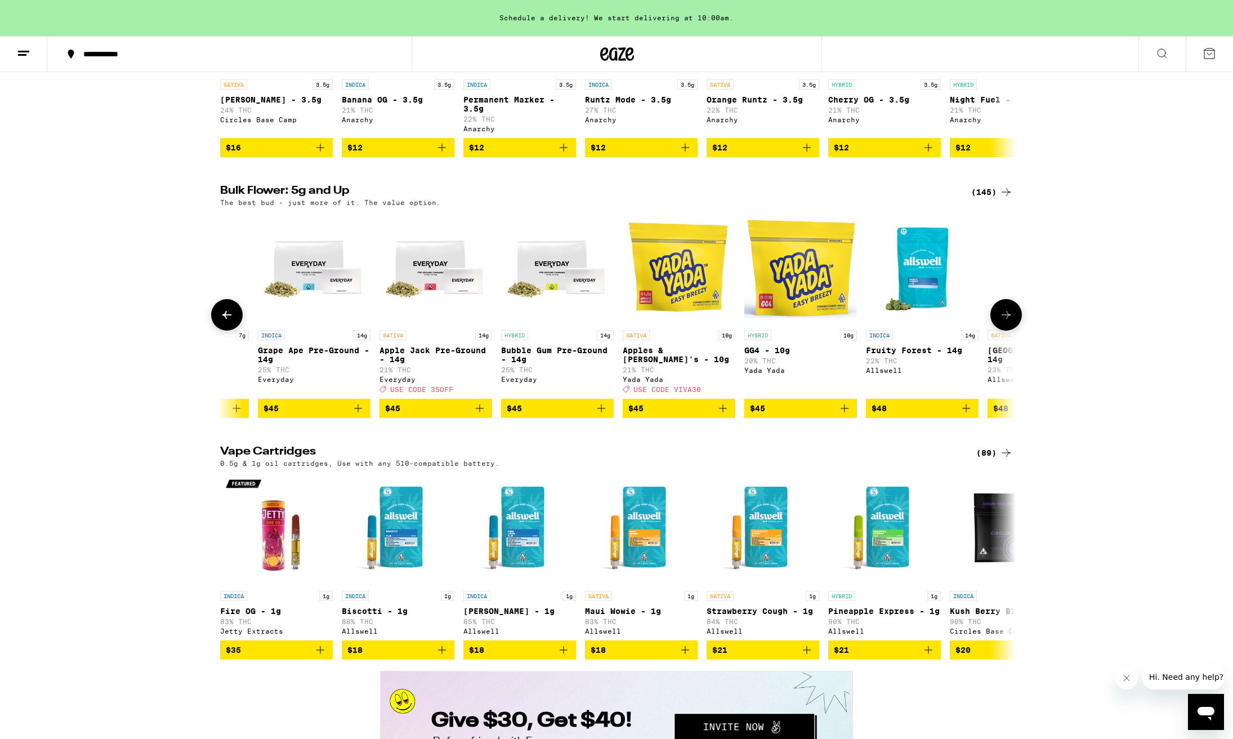
scroll to position [0, 4590]
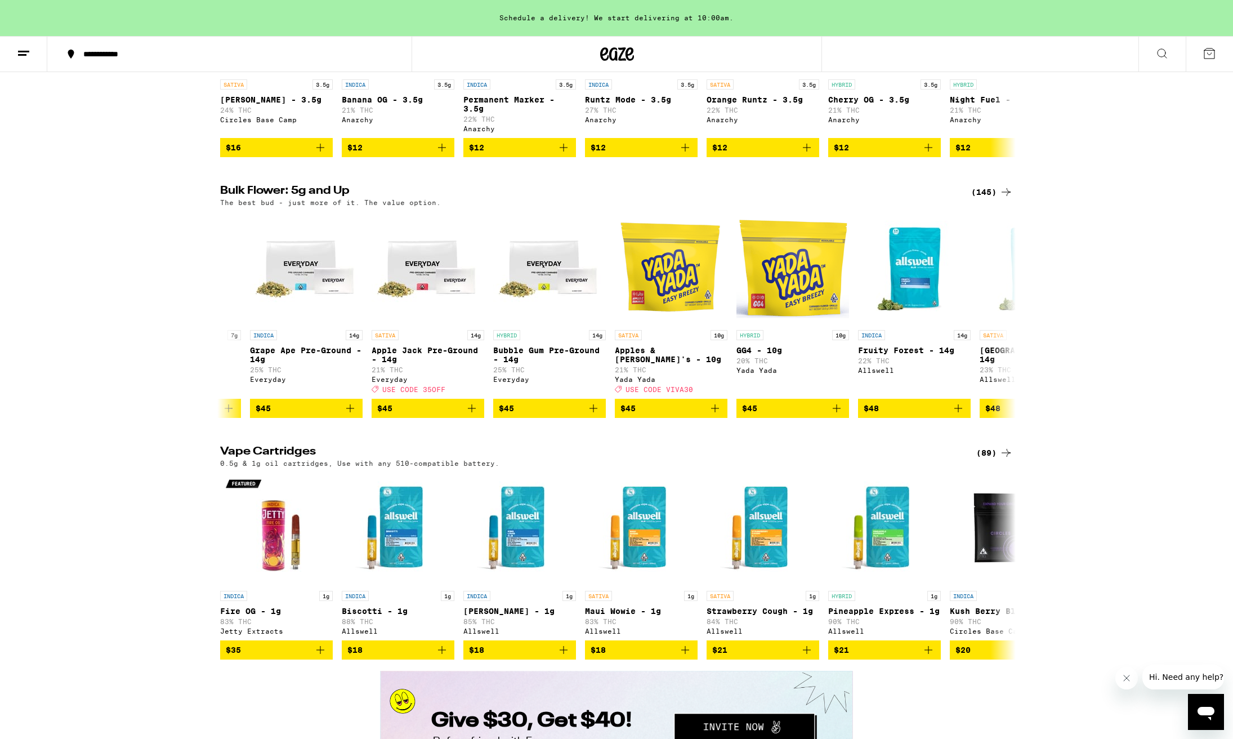
click at [1011, 199] on icon at bounding box center [1006, 192] width 14 height 14
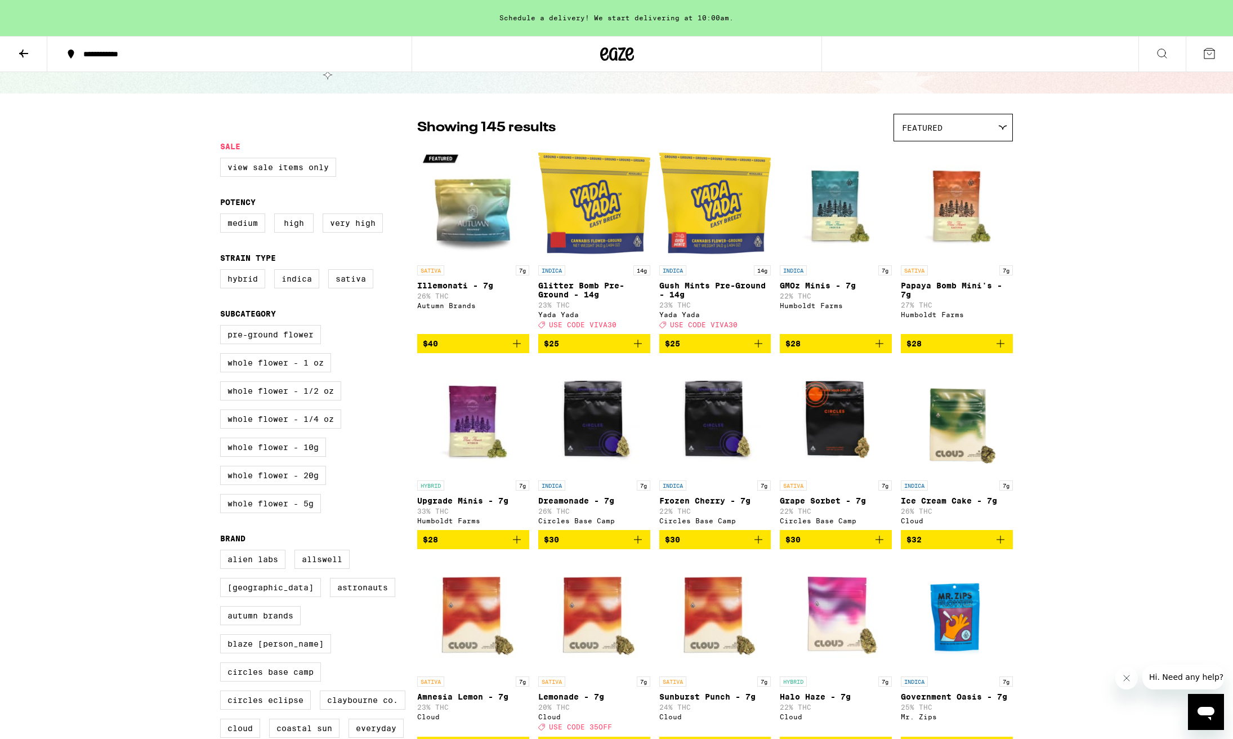
scroll to position [79, 0]
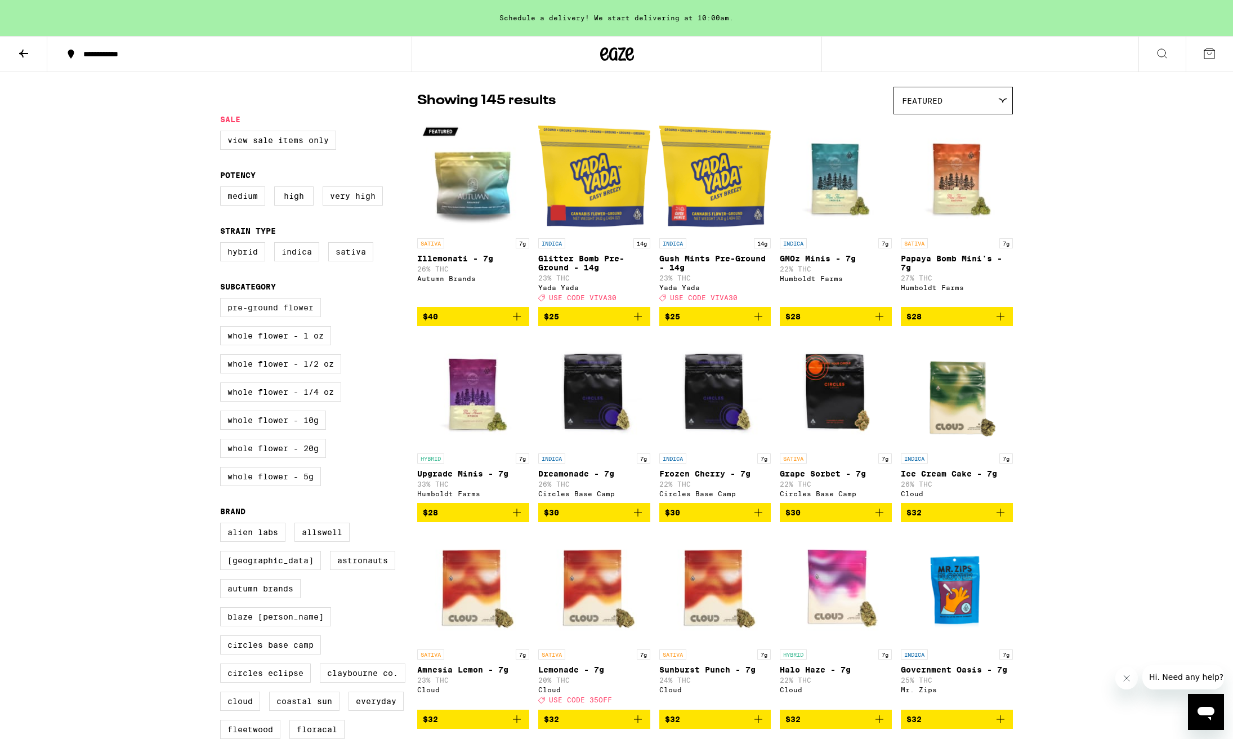
click at [267, 316] on label "Pre-ground Flower" at bounding box center [270, 307] width 101 height 19
click at [223, 300] on input "Pre-ground Flower" at bounding box center [222, 299] width 1 height 1
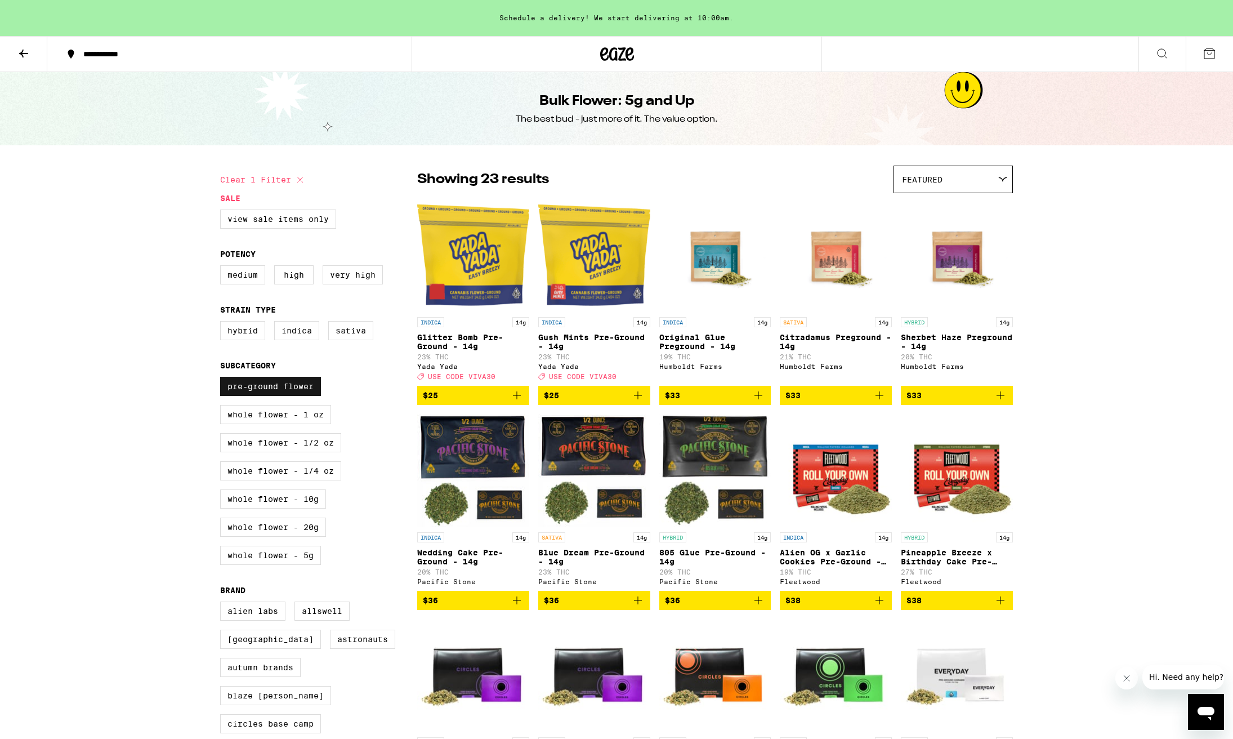
click at [289, 390] on label "Pre-ground Flower" at bounding box center [270, 386] width 101 height 19
click at [223, 379] on input "Pre-ground Flower" at bounding box center [222, 378] width 1 height 1
checkbox input "false"
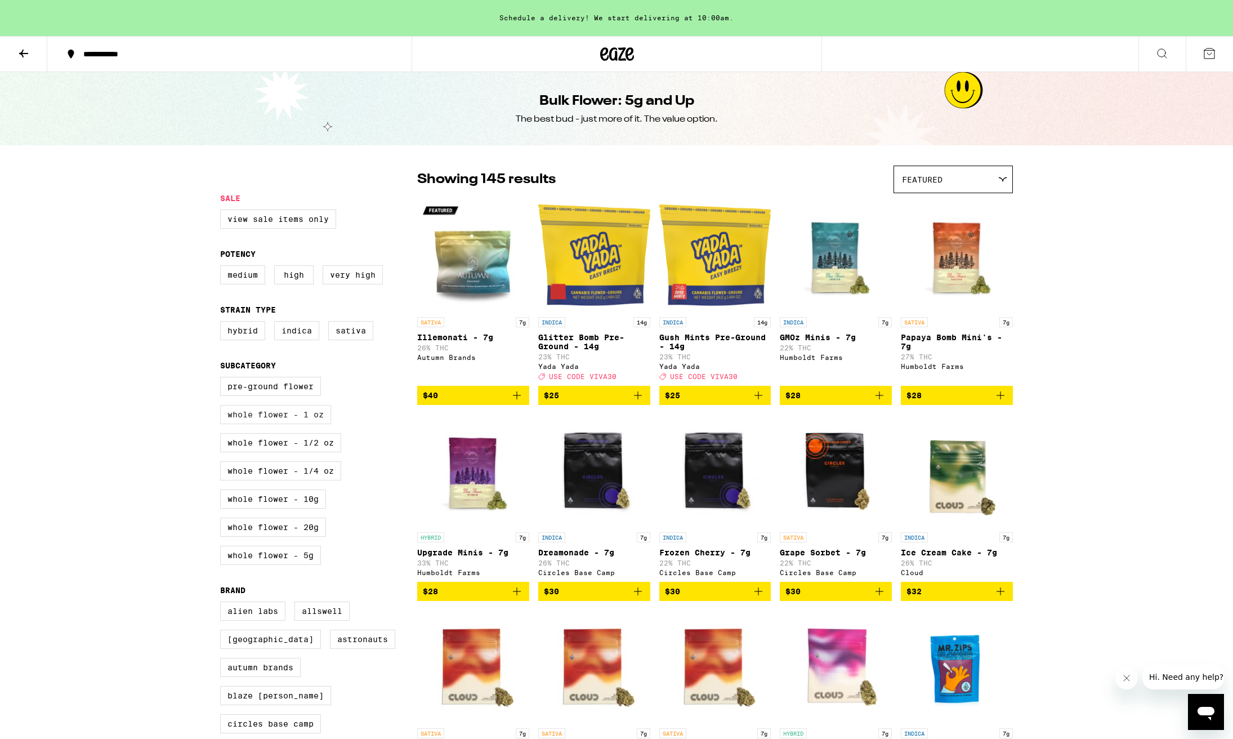
click at [285, 423] on label "Whole Flower - 1 oz" at bounding box center [275, 414] width 111 height 19
click at [223, 379] on input "Whole Flower - 1 oz" at bounding box center [222, 378] width 1 height 1
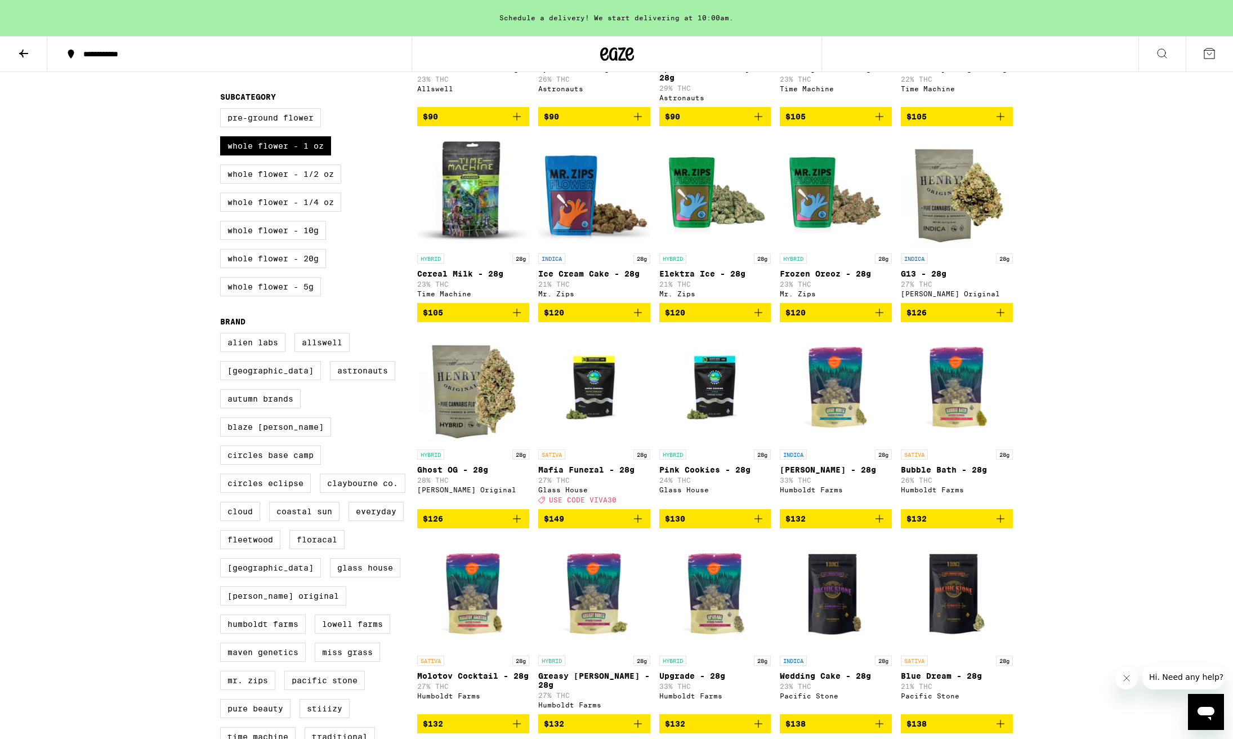
scroll to position [259, 0]
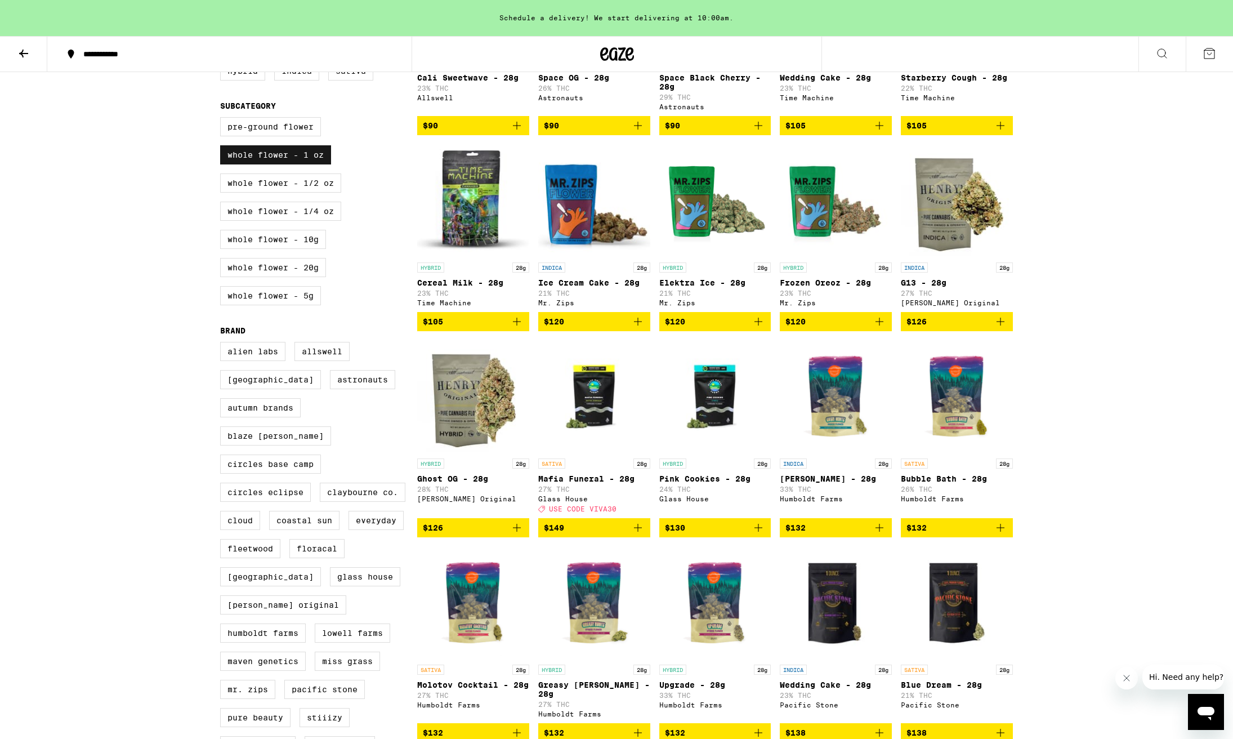
click at [310, 161] on label "Whole Flower - 1 oz" at bounding box center [275, 154] width 111 height 19
click at [223, 119] on input "Whole Flower - 1 oz" at bounding box center [222, 119] width 1 height 1
checkbox input "false"
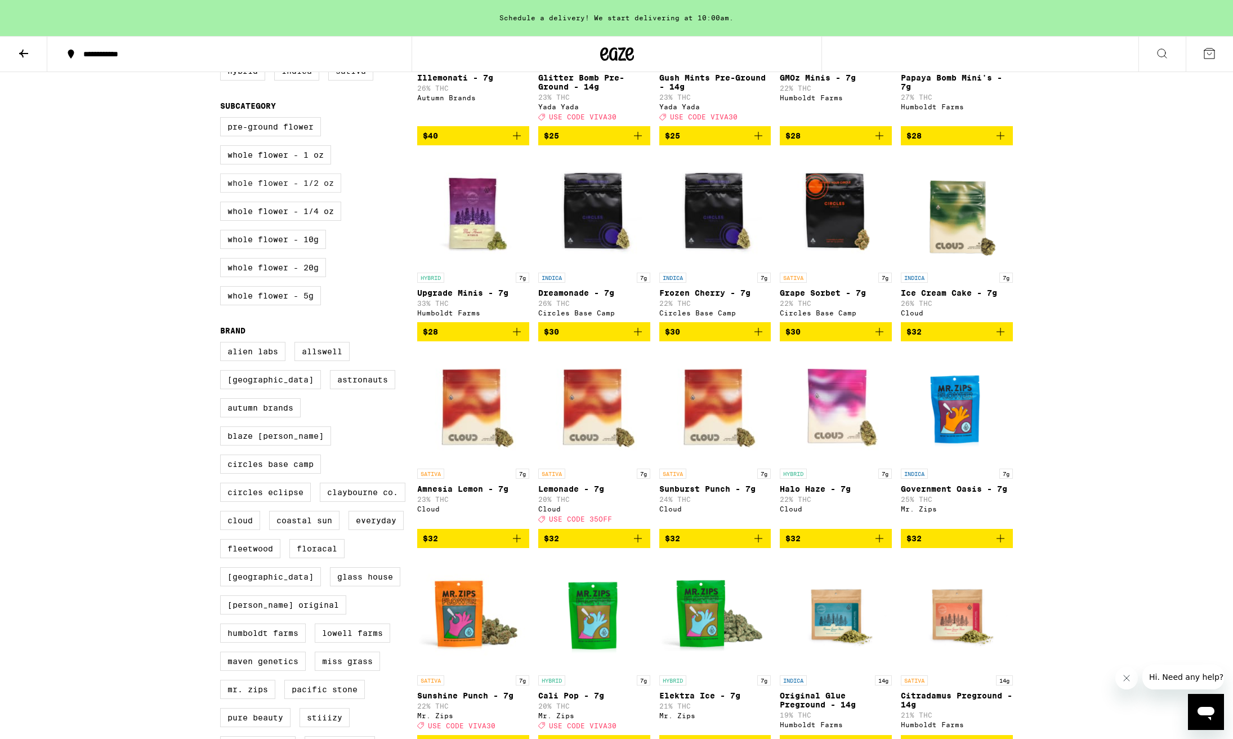
click at [292, 193] on label "Whole Flower - 1/2 oz" at bounding box center [280, 182] width 121 height 19
click at [223, 119] on input "Whole Flower - 1/2 oz" at bounding box center [222, 119] width 1 height 1
checkbox input "true"
